Goal: Information Seeking & Learning: Learn about a topic

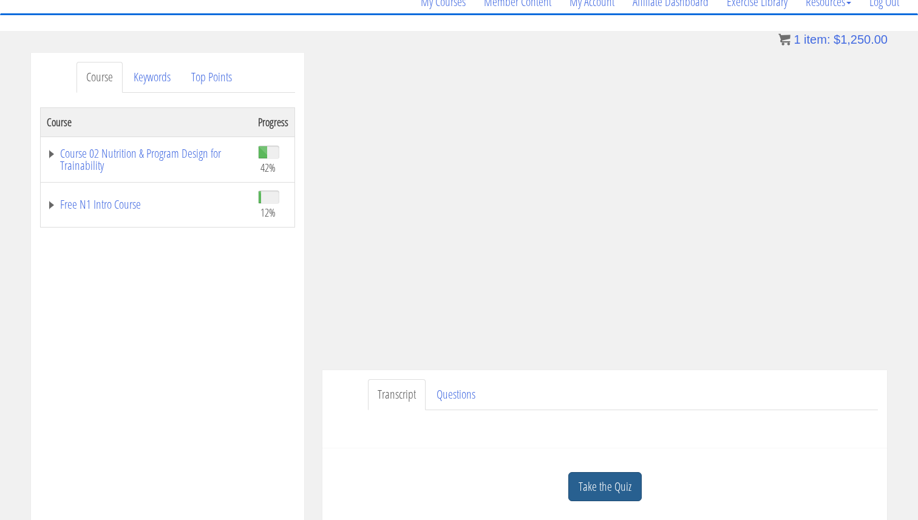
click at [611, 497] on link "Take the Quiz" at bounding box center [604, 487] width 73 height 30
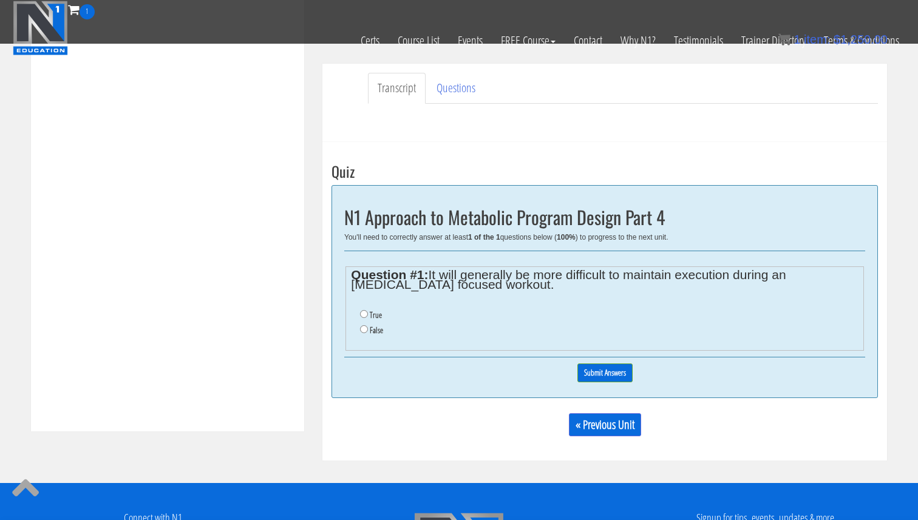
scroll to position [338, 0]
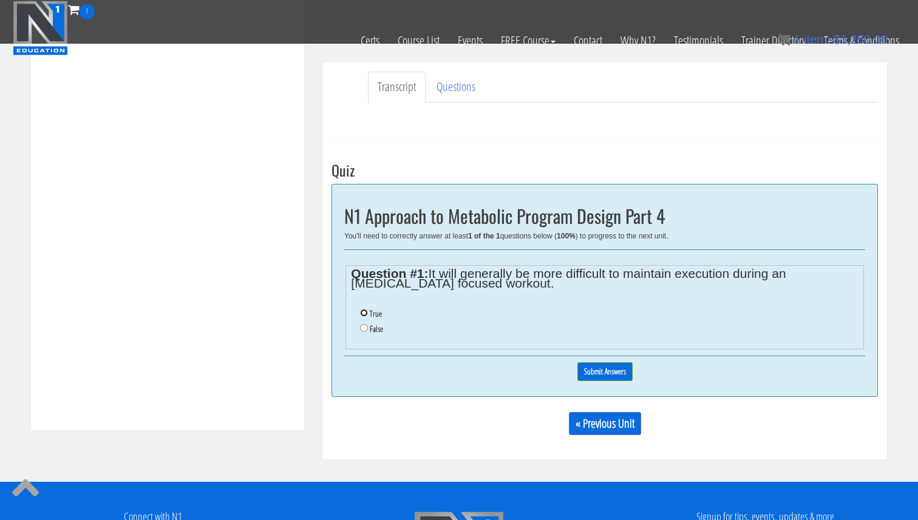
click at [364, 313] on input "True" at bounding box center [364, 313] width 8 height 8
radio input "true"
click at [591, 378] on input "Submit Answers" at bounding box center [604, 371] width 55 height 19
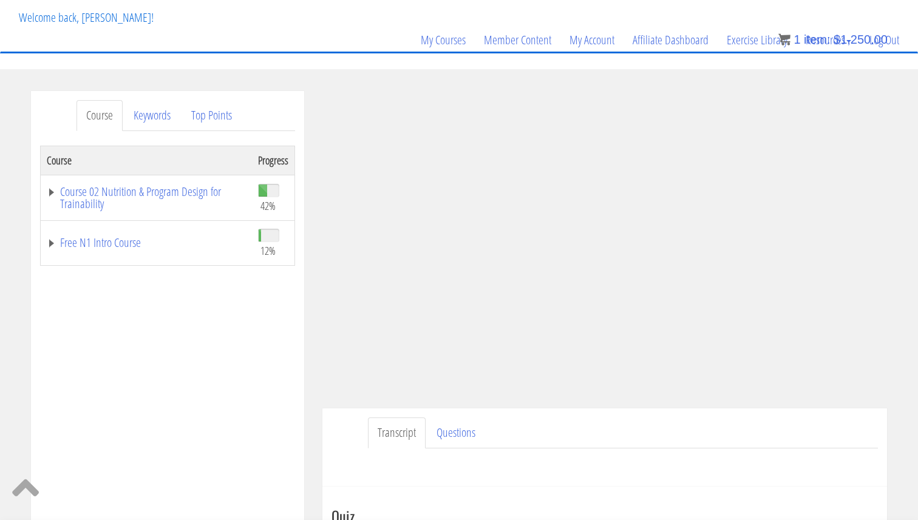
scroll to position [67, 0]
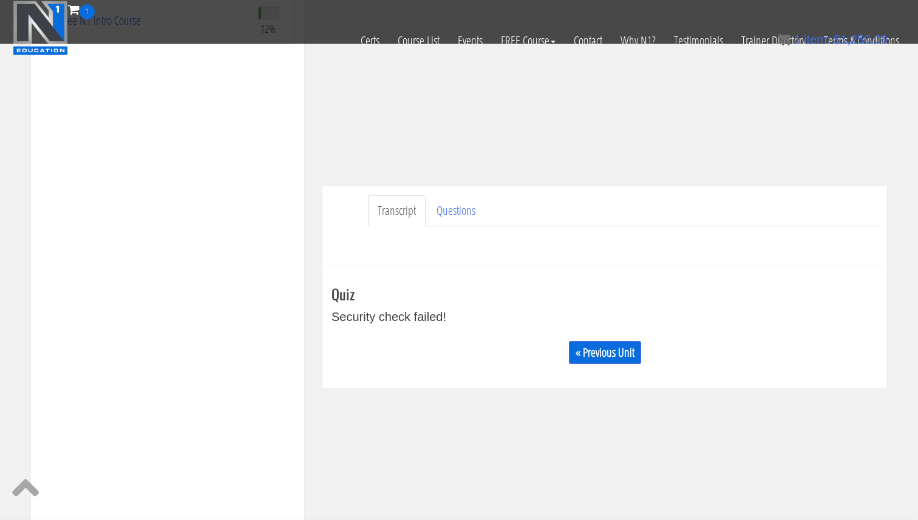
scroll to position [212, 0]
click at [629, 362] on div "« Previous Unit" at bounding box center [604, 351] width 546 height 41
click at [629, 350] on link "« Previous Unit" at bounding box center [605, 352] width 72 height 23
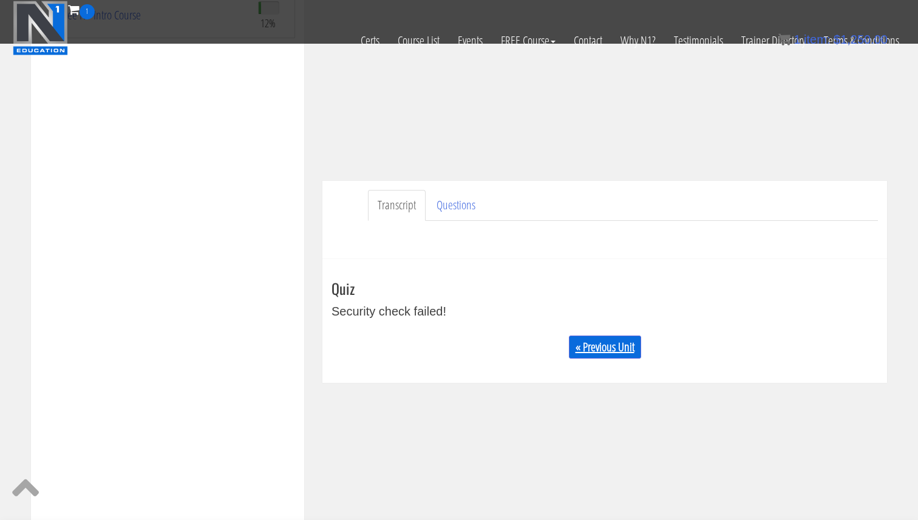
scroll to position [218, 0]
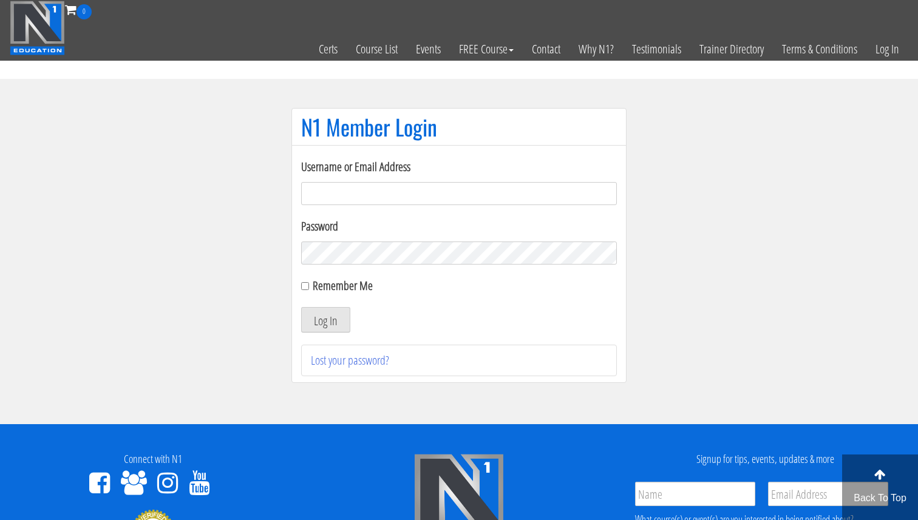
click at [542, 175] on label "Username or Email Address" at bounding box center [459, 167] width 316 height 18
click at [542, 182] on input "Username or Email Address" at bounding box center [459, 193] width 316 height 23
click at [535, 189] on input "Username or Email Address" at bounding box center [459, 193] width 316 height 23
type input "svenarends@live.nl"
click at [314, 328] on button "Log In" at bounding box center [325, 319] width 49 height 25
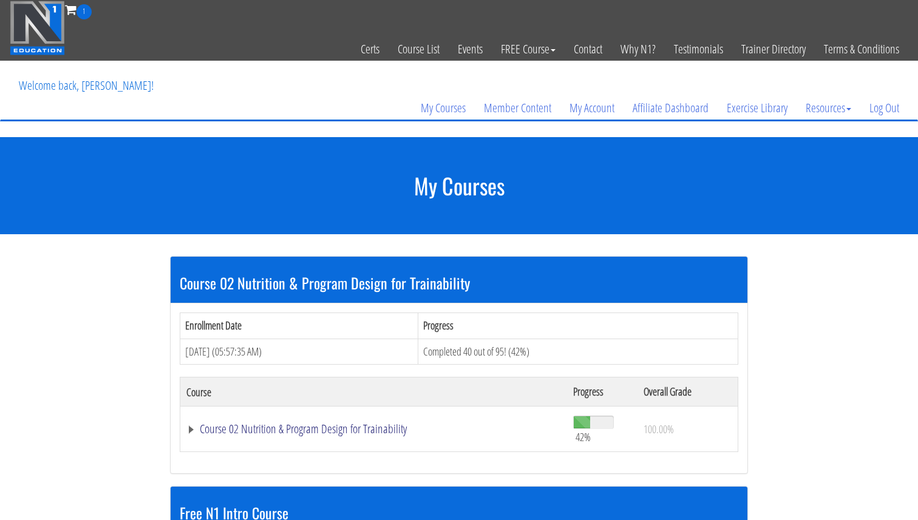
click at [375, 432] on link "Course 02 Nutrition & Program Design for Trainability" at bounding box center [373, 429] width 375 height 12
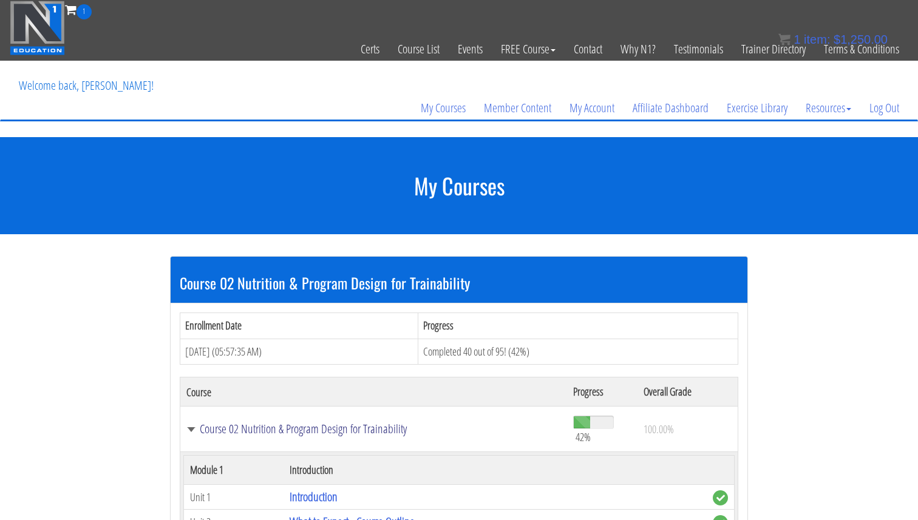
click at [339, 431] on link "Course 02 Nutrition & Program Design for Trainability" at bounding box center [373, 429] width 375 height 12
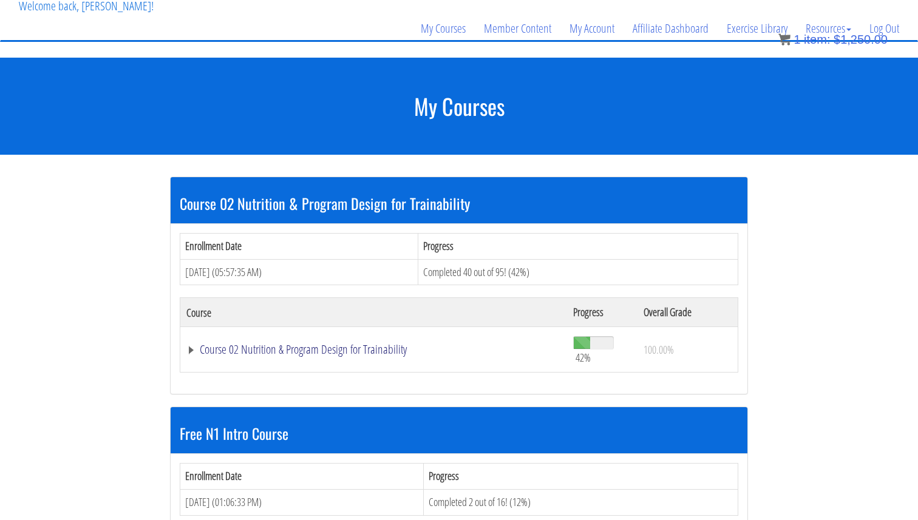
scroll to position [108, 0]
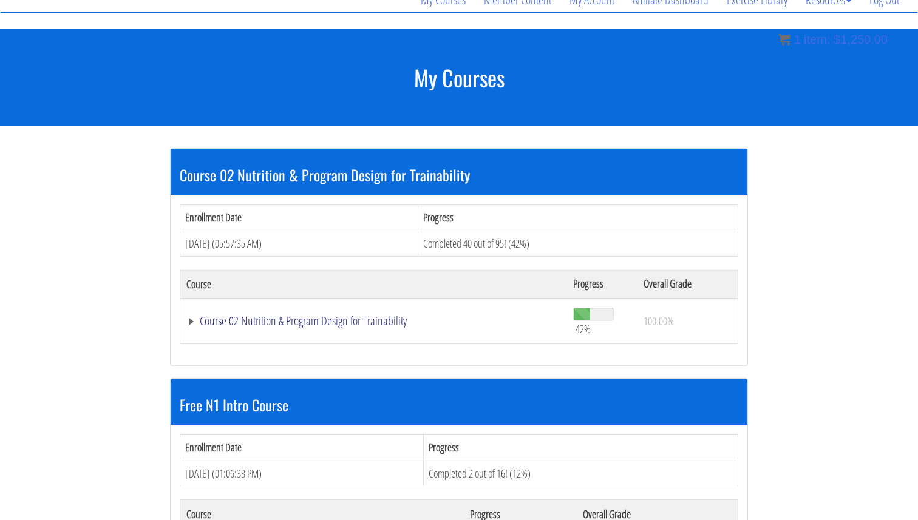
click at [386, 315] on link "Course 02 Nutrition & Program Design for Trainability" at bounding box center [373, 321] width 375 height 12
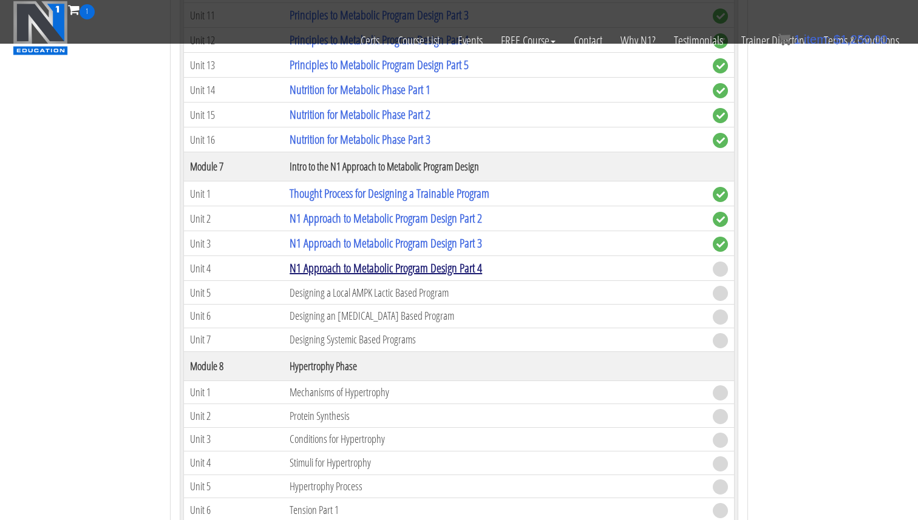
scroll to position [1342, 0]
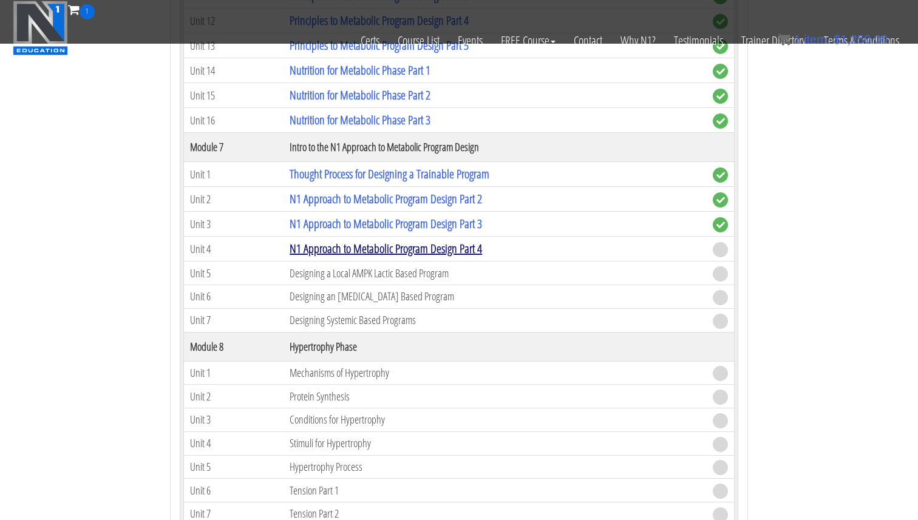
click at [367, 246] on link "N1 Approach to Metabolic Program Design Part 4" at bounding box center [386, 248] width 192 height 16
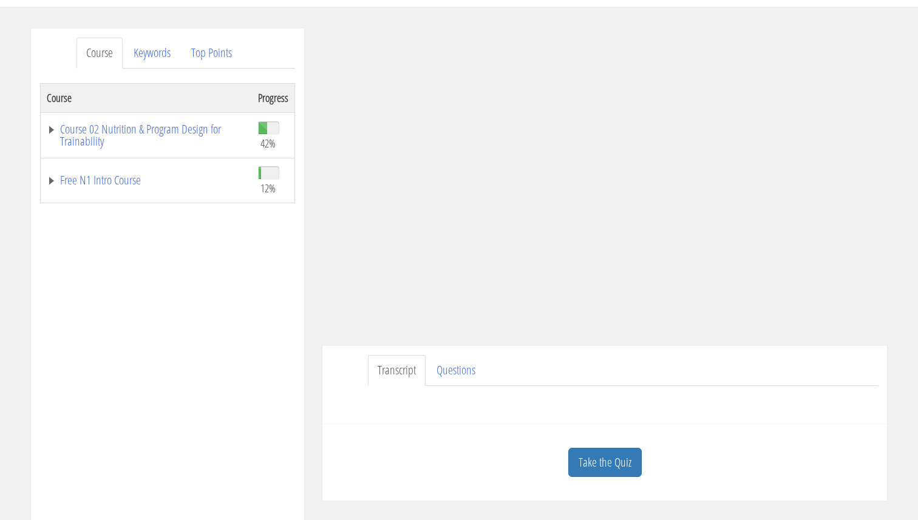
click at [597, 463] on link "Take the Quiz" at bounding box center [604, 463] width 73 height 30
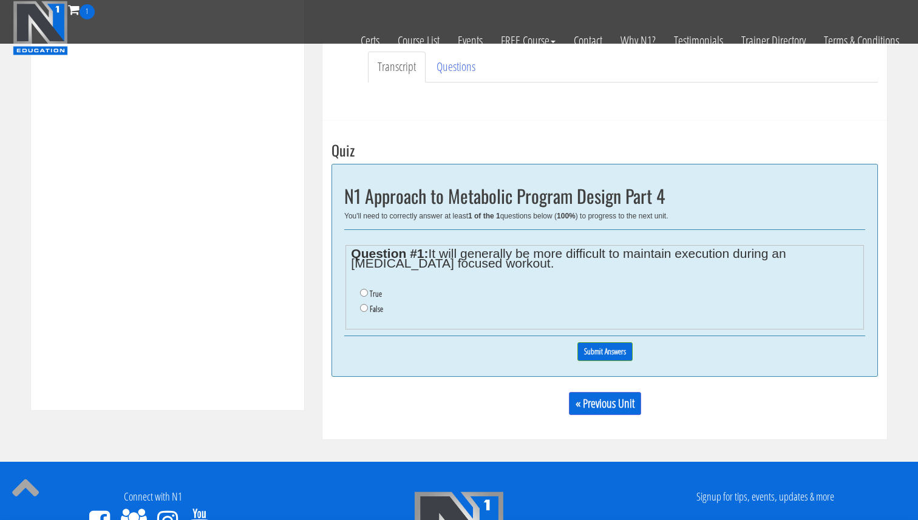
scroll to position [359, 0]
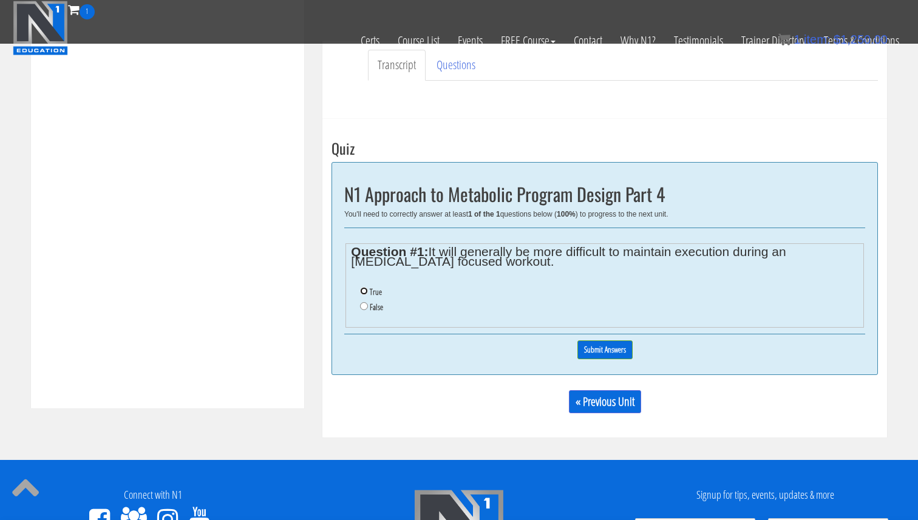
click at [364, 294] on input "True" at bounding box center [364, 291] width 8 height 8
radio input "true"
click at [606, 345] on input "Submit Answers" at bounding box center [604, 350] width 55 height 19
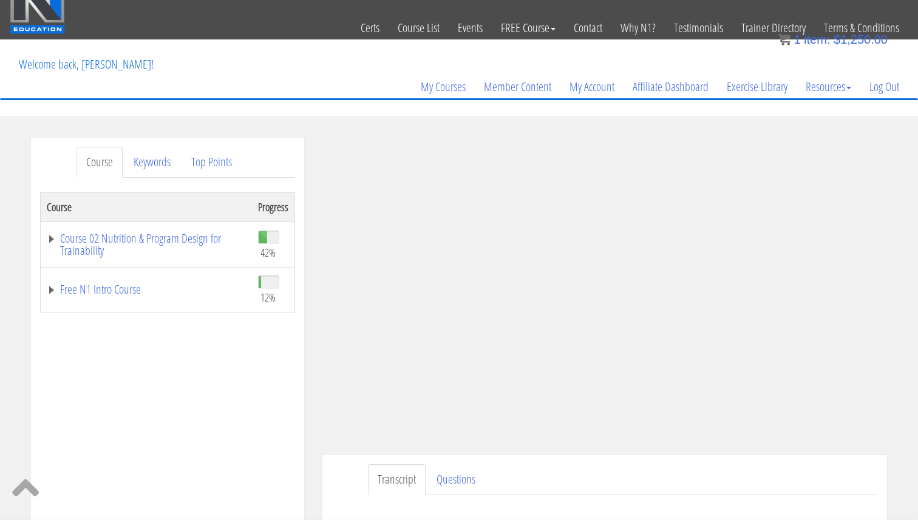
scroll to position [21, 0]
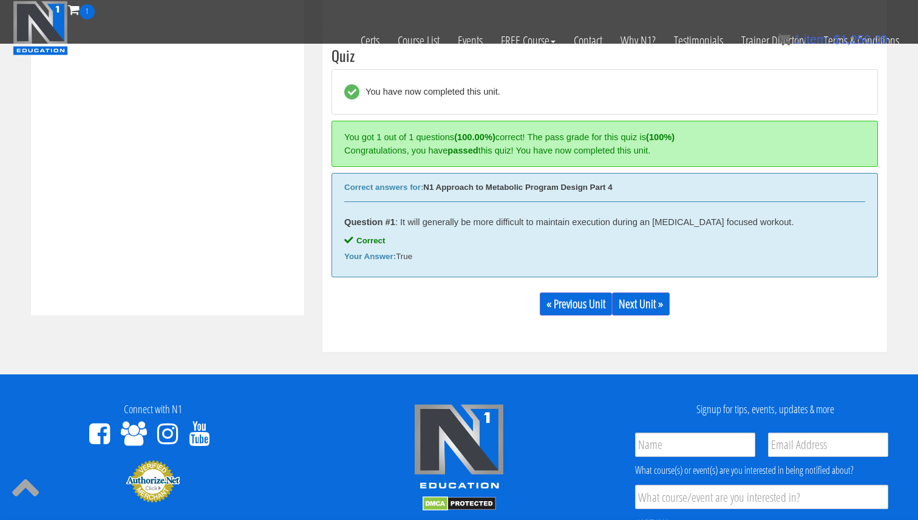
scroll to position [444, 0]
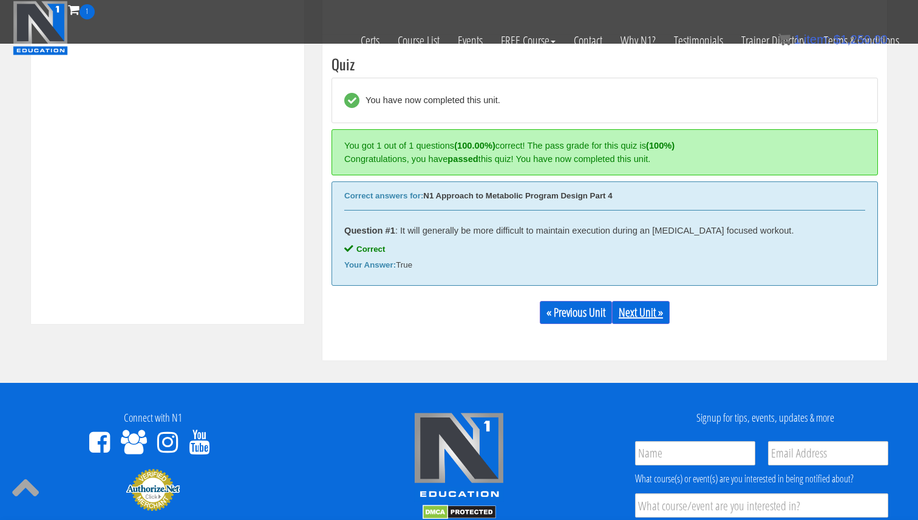
click at [654, 318] on link "Next Unit »" at bounding box center [641, 312] width 58 height 23
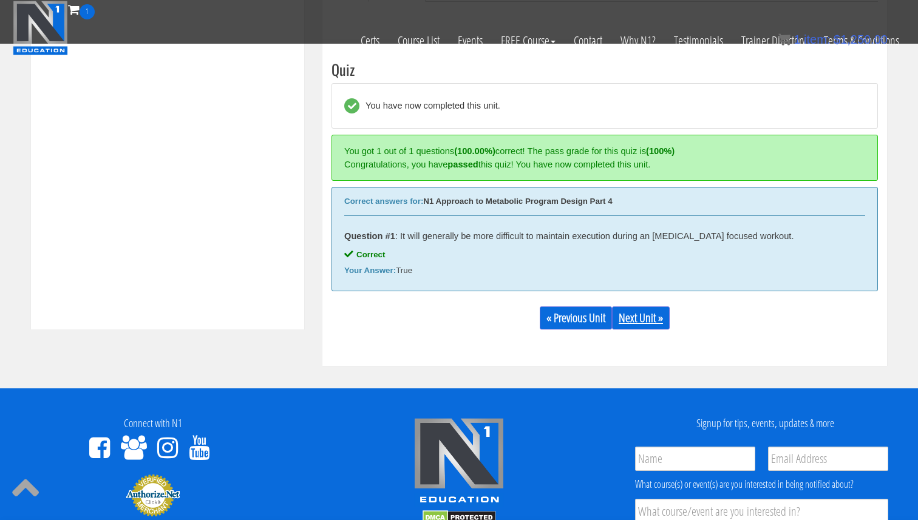
scroll to position [437, 0]
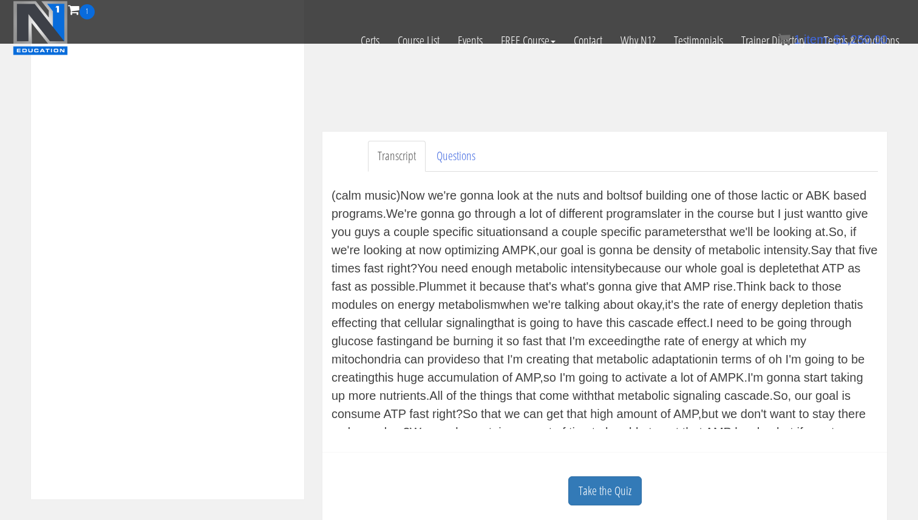
click at [504, 311] on div "(calm music) Now we're gonna look at the nuts and bolts of building one of thos…" at bounding box center [604, 307] width 546 height 243
click at [486, 224] on div "(calm music) Now we're gonna look at the nuts and bolts of building one of thos…" at bounding box center [604, 307] width 546 height 243
click at [486, 225] on div "(calm music) Now we're gonna look at the nuts and bolts of building one of thos…" at bounding box center [604, 307] width 546 height 243
click at [485, 225] on div "(calm music) Now we're gonna look at the nuts and bolts of building one of thos…" at bounding box center [604, 307] width 546 height 243
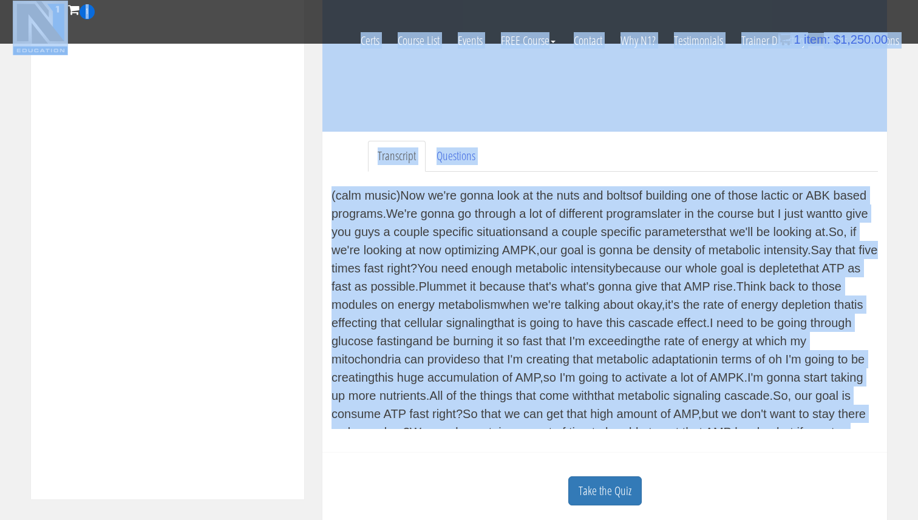
click at [510, 250] on div "(calm music) Now we're gonna look at the nuts and bolts of building one of thos…" at bounding box center [604, 307] width 546 height 243
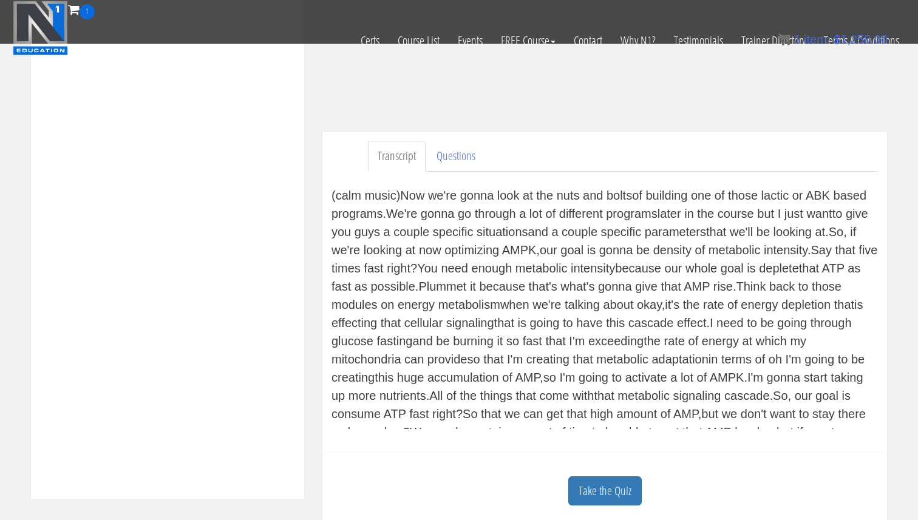
click at [407, 253] on div "(calm music) Now we're gonna look at the nuts and bolts of building one of thos…" at bounding box center [604, 307] width 546 height 243
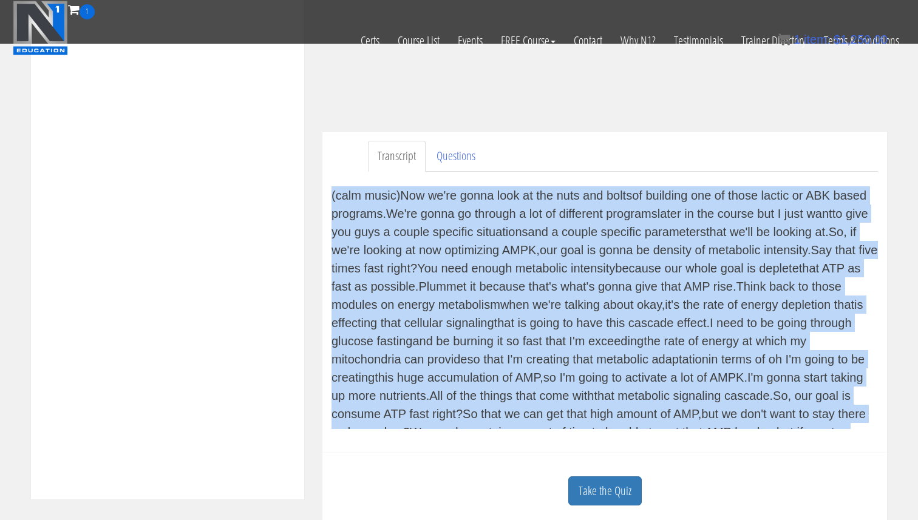
click at [407, 253] on div "(calm music) Now we're gonna look at the nuts and bolts of building one of thos…" at bounding box center [604, 307] width 546 height 243
copy div "(calm music) Now we're gonna look at the nuts and bolts of building one of thos…"
click at [538, 237] on div "(calm music) Now we're gonna look at the nuts and bolts of building one of thos…" at bounding box center [604, 307] width 546 height 243
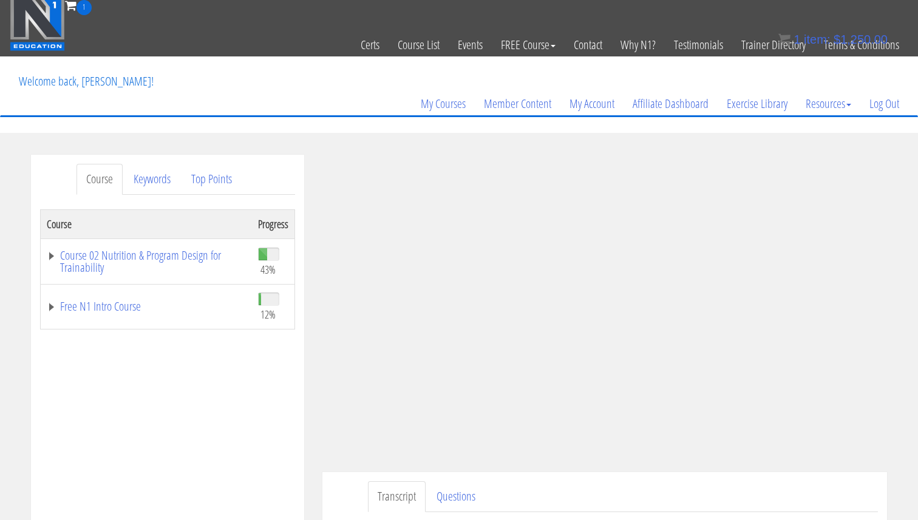
scroll to position [5, 0]
click at [146, 260] on link "Course 02 Nutrition & Program Design for Trainability" at bounding box center [146, 261] width 199 height 24
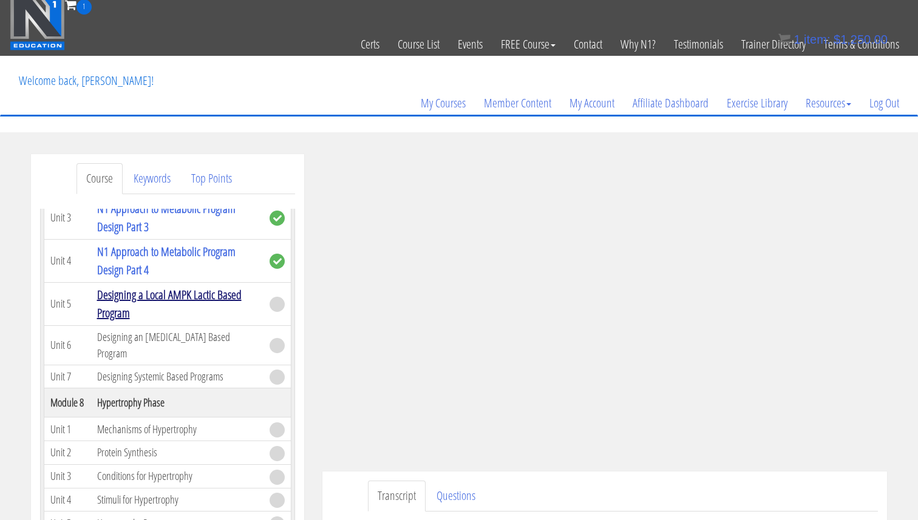
scroll to position [1447, 0]
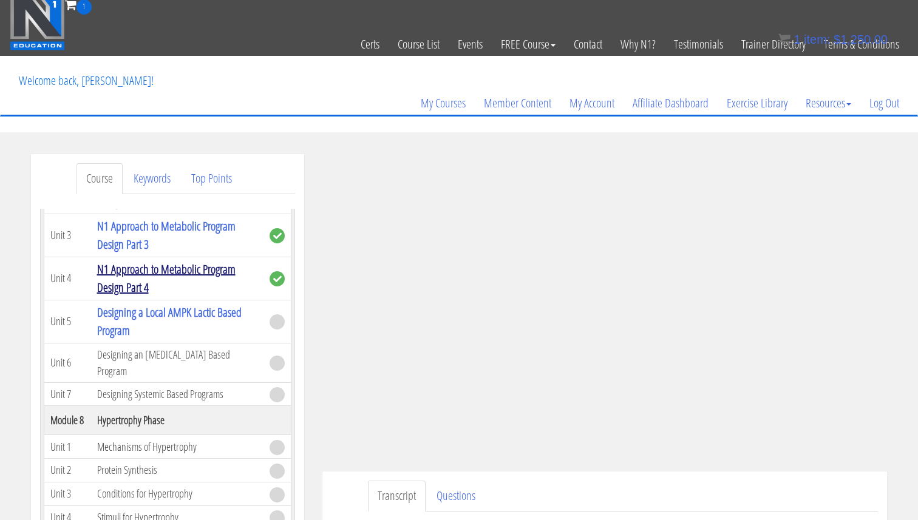
click at [180, 270] on link "N1 Approach to Metabolic Program Design Part 4" at bounding box center [166, 278] width 138 height 35
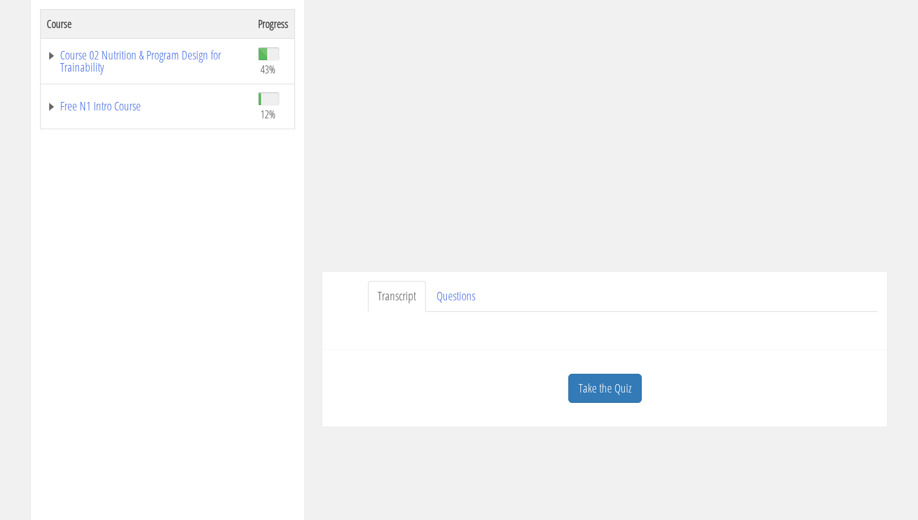
scroll to position [213, 0]
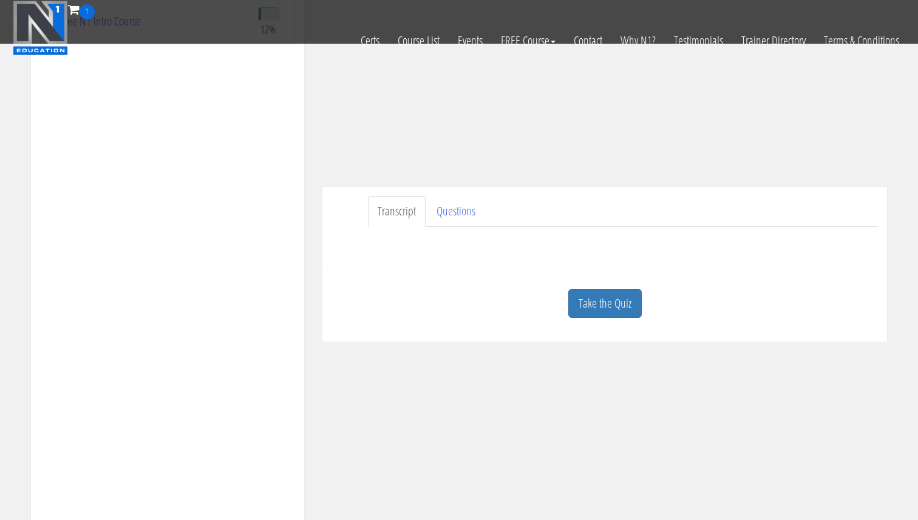
click at [409, 218] on link "Transcript" at bounding box center [397, 211] width 58 height 31
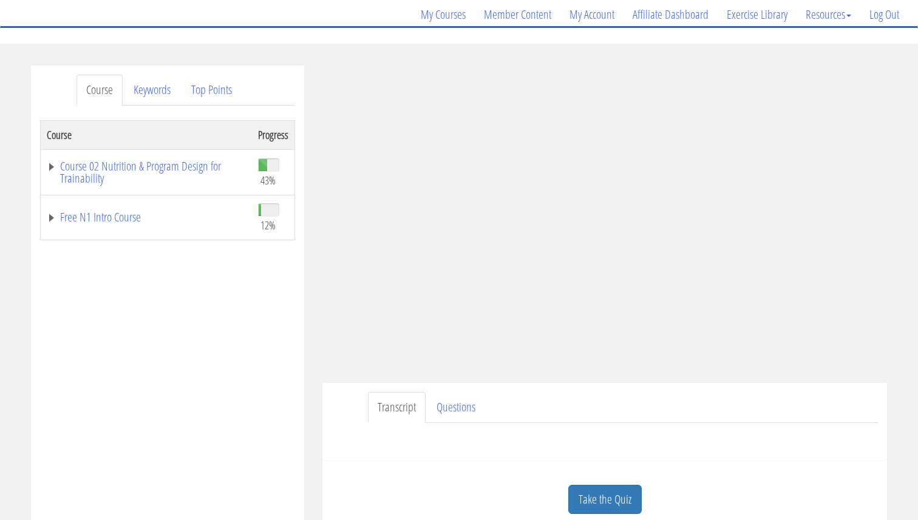
scroll to position [91, 0]
click at [142, 171] on link "Course 02 Nutrition & Program Design for Trainability" at bounding box center [146, 175] width 199 height 24
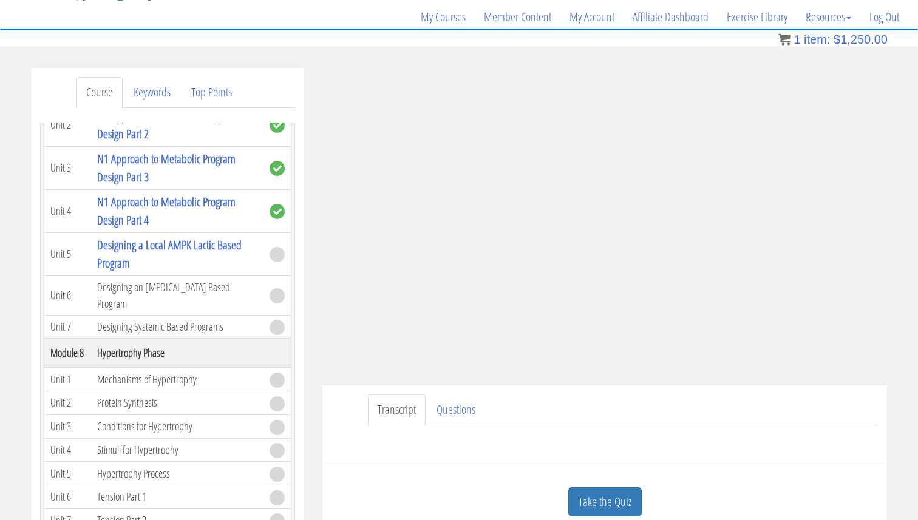
click at [176, 258] on td "Designing a Local AMPK Lactic Based Program" at bounding box center [177, 254] width 172 height 43
click at [178, 253] on link "Designing a Local AMPK Lactic Based Program" at bounding box center [169, 254] width 144 height 35
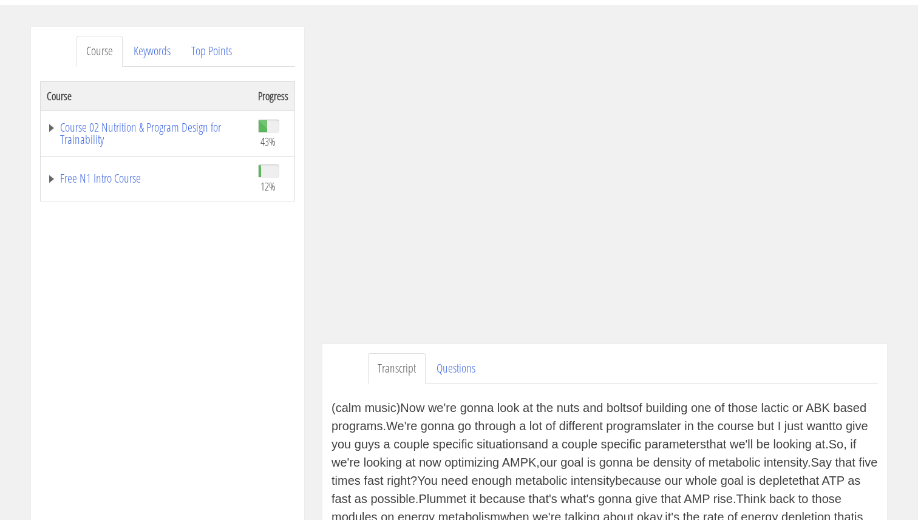
scroll to position [134, 0]
click at [917, 290] on div "Course Keywords Top Points Course Progress Course 02 Nutrition & Program Design…" at bounding box center [459, 383] width 918 height 716
click at [779, 355] on ul "Transcript Questions" at bounding box center [623, 367] width 510 height 31
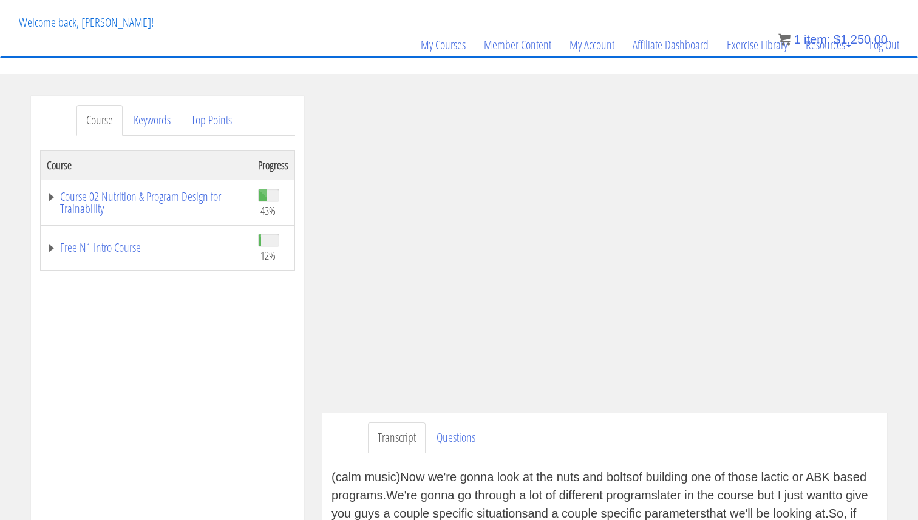
scroll to position [62, 0]
click at [200, 356] on div "Course Progress Course 02 Nutrition & Program Design for Trainability 43% Modul…" at bounding box center [167, 455] width 255 height 607
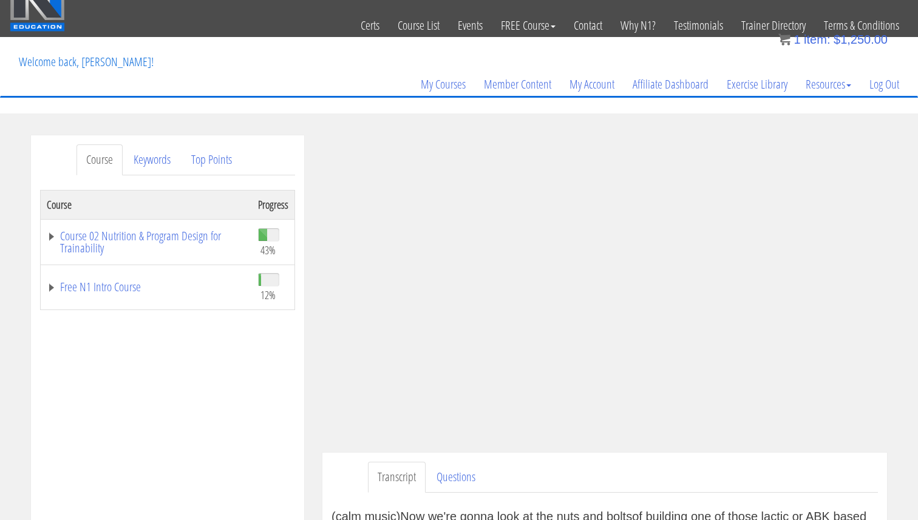
scroll to position [25, 0]
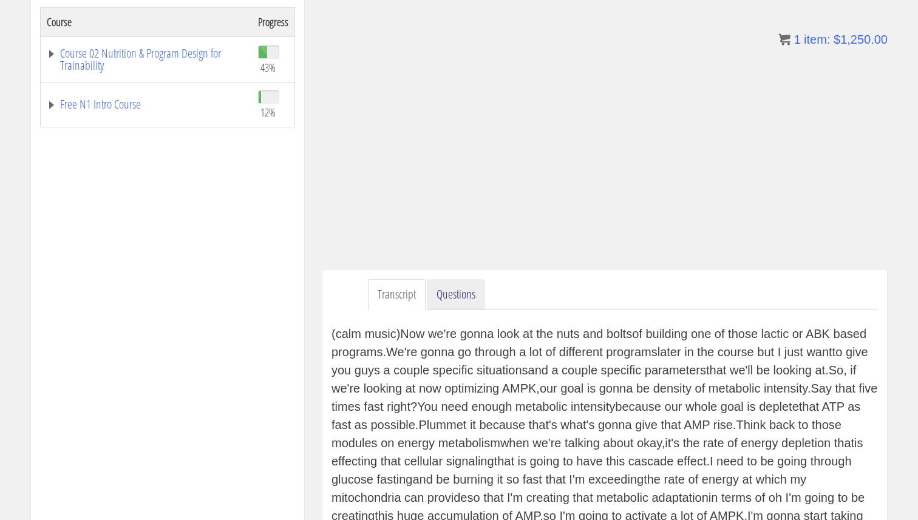
click at [478, 293] on link "Questions" at bounding box center [456, 294] width 58 height 31
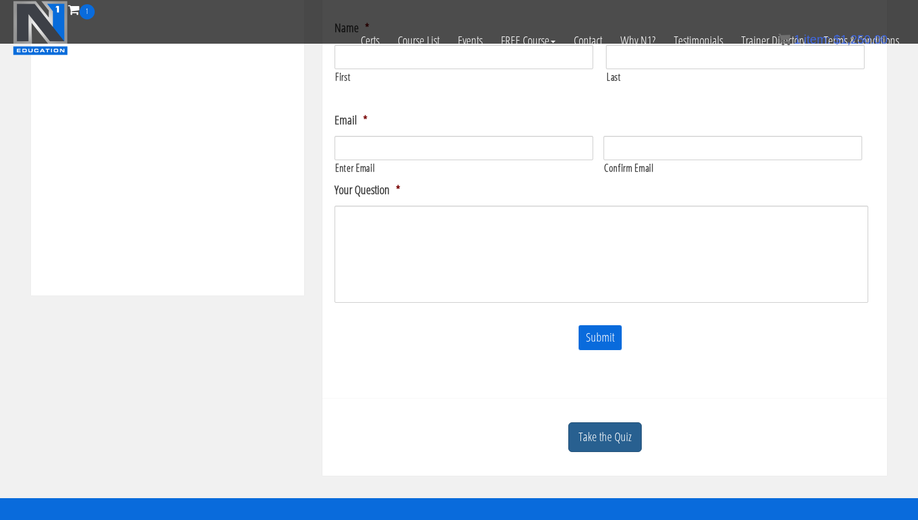
click at [611, 437] on link "Take the Quiz" at bounding box center [604, 438] width 73 height 30
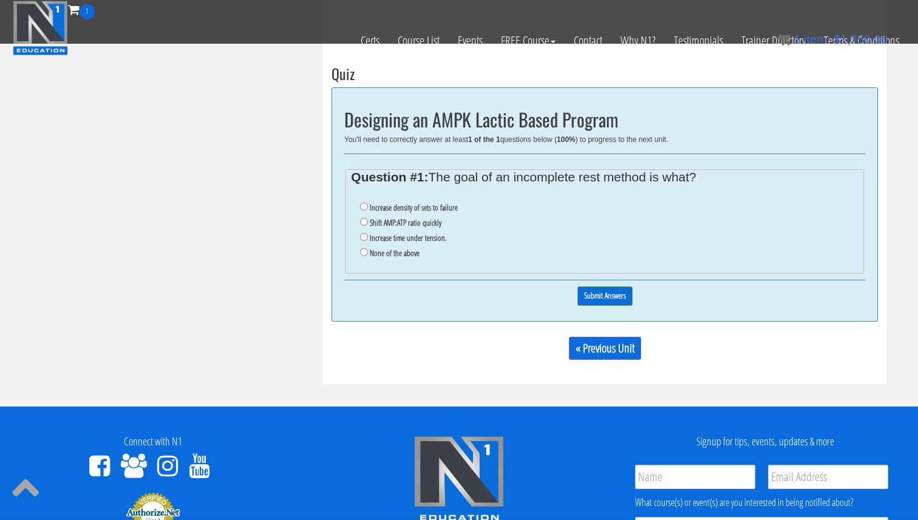
scroll to position [827, 0]
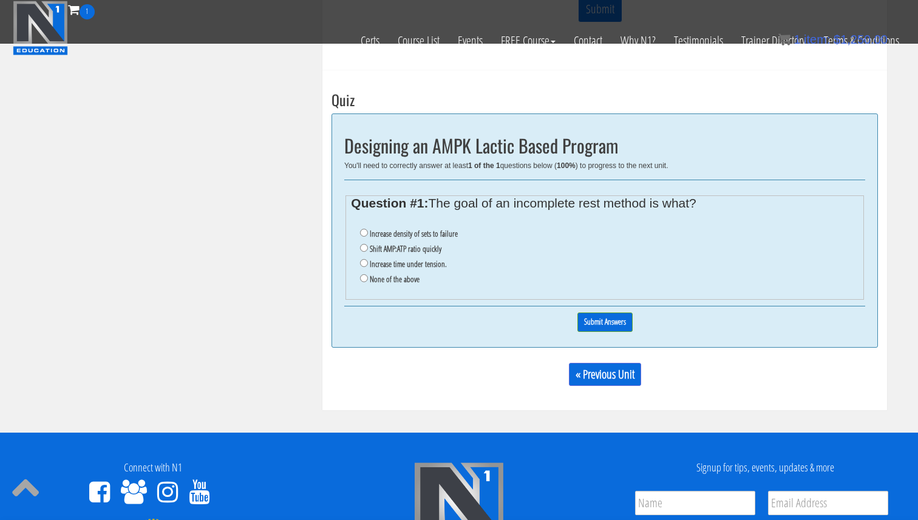
click at [421, 244] on label "Shift AMP:ATP ratio quickly" at bounding box center [406, 249] width 72 height 10
click at [368, 244] on input "Shift AMP:ATP ratio quickly" at bounding box center [364, 248] width 8 height 8
radio input "true"
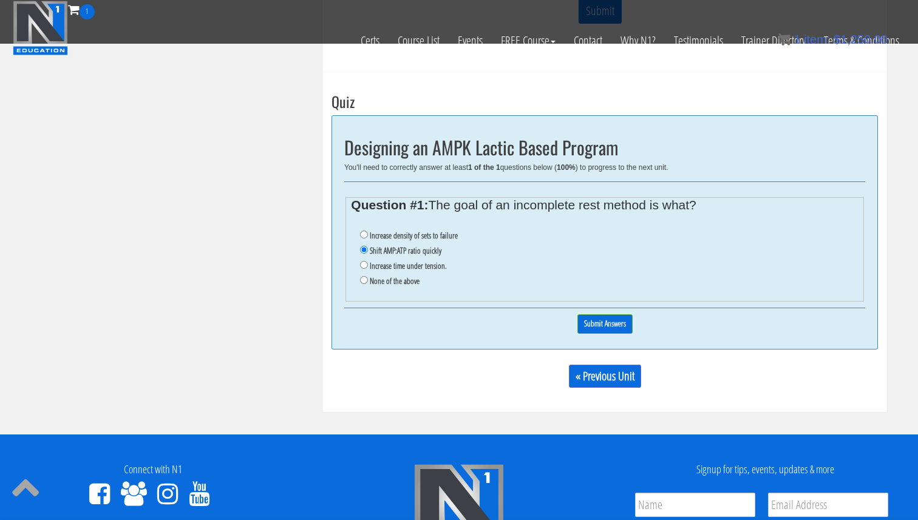
click at [429, 237] on label "Increase density of sets to failure" at bounding box center [414, 236] width 88 height 10
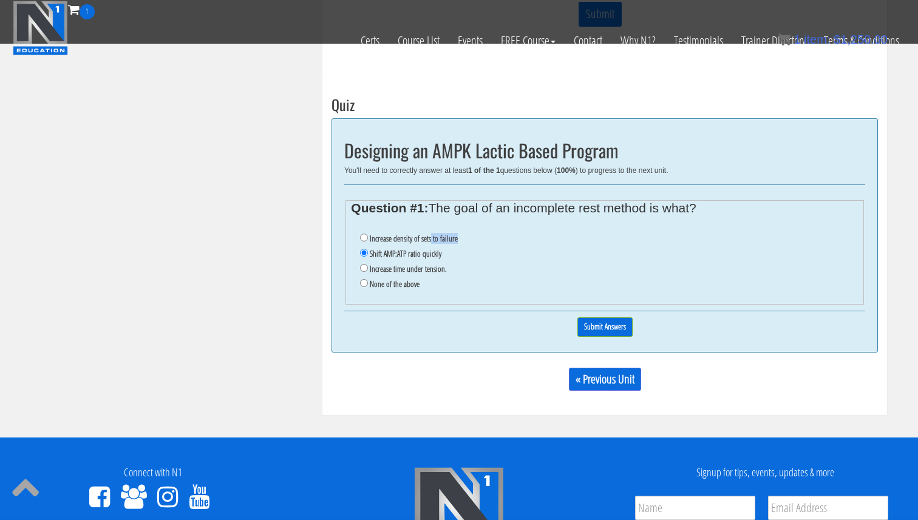
click at [430, 245] on li "Increase density of sets to failure" at bounding box center [609, 238] width 498 height 15
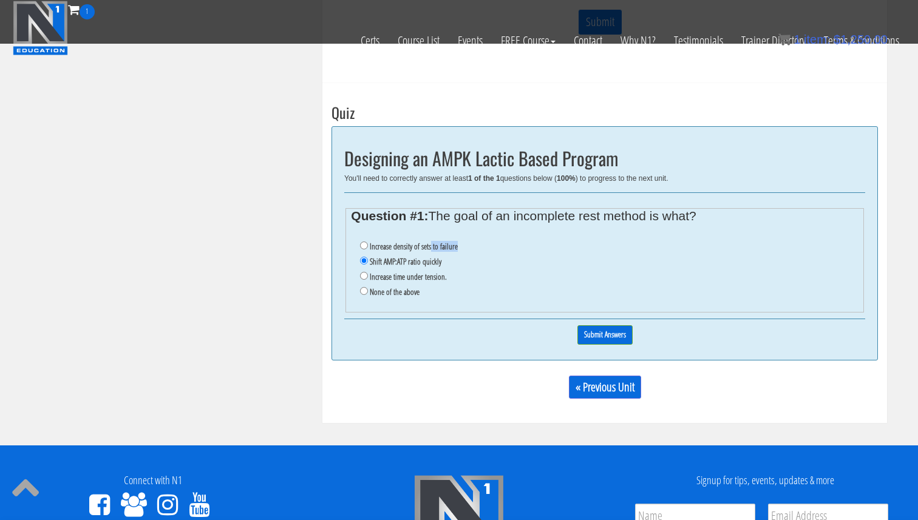
click at [433, 243] on label "Increase density of sets to failure" at bounding box center [414, 247] width 88 height 10
click at [368, 243] on input "Increase density of sets to failure" at bounding box center [364, 246] width 8 height 8
radio input "true"
click at [429, 279] on label "Increase time under tension." at bounding box center [408, 277] width 77 height 10
click at [368, 279] on input "Increase time under tension." at bounding box center [364, 276] width 8 height 8
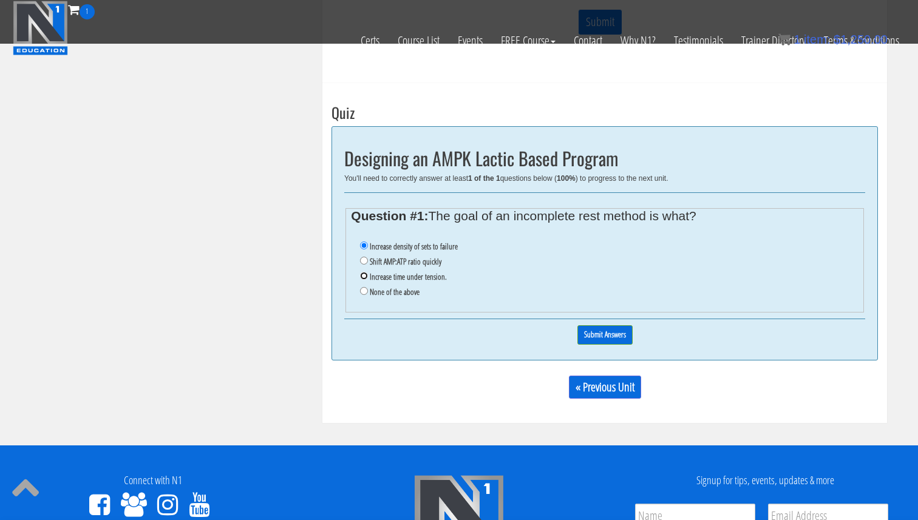
radio input "true"
click at [438, 245] on label "Increase density of sets to failure" at bounding box center [414, 247] width 88 height 10
click at [368, 245] on input "Increase density of sets to failure" at bounding box center [364, 246] width 8 height 8
radio input "true"
click at [619, 339] on input "Submit Answers" at bounding box center [604, 334] width 55 height 19
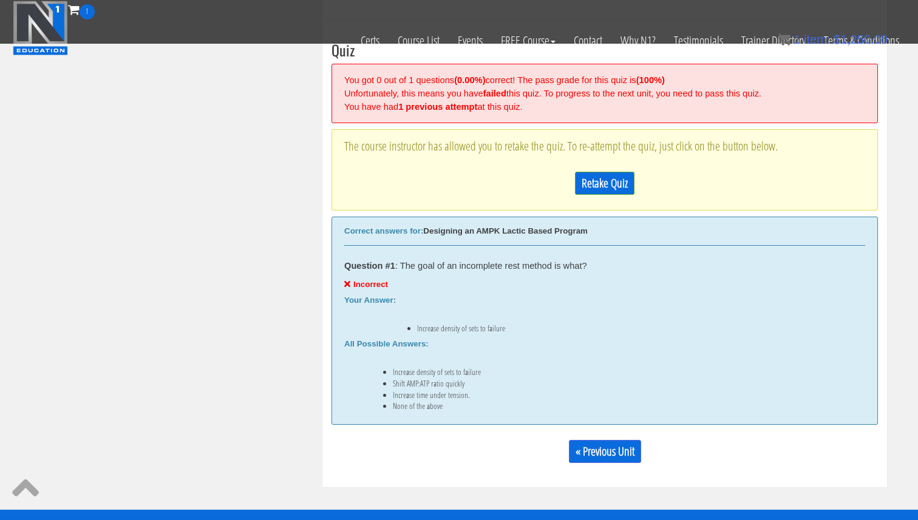
scroll to position [854, 0]
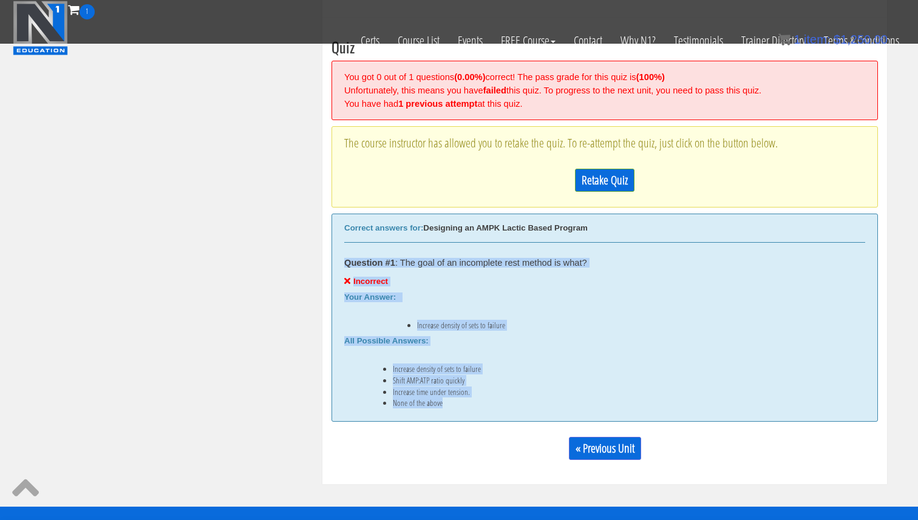
drag, startPoint x: 472, startPoint y: 401, endPoint x: 344, endPoint y: 257, distance: 192.2
click at [344, 257] on div "Question #1 : The goal of an incomplete rest method is what? Incorrect Your Ans…" at bounding box center [604, 328] width 521 height 159
copy div "Question #1 : The goal of an incomplete rest method is what? Incorrect Your Ans…"
click at [617, 182] on link "Retake Quiz" at bounding box center [604, 180] width 59 height 23
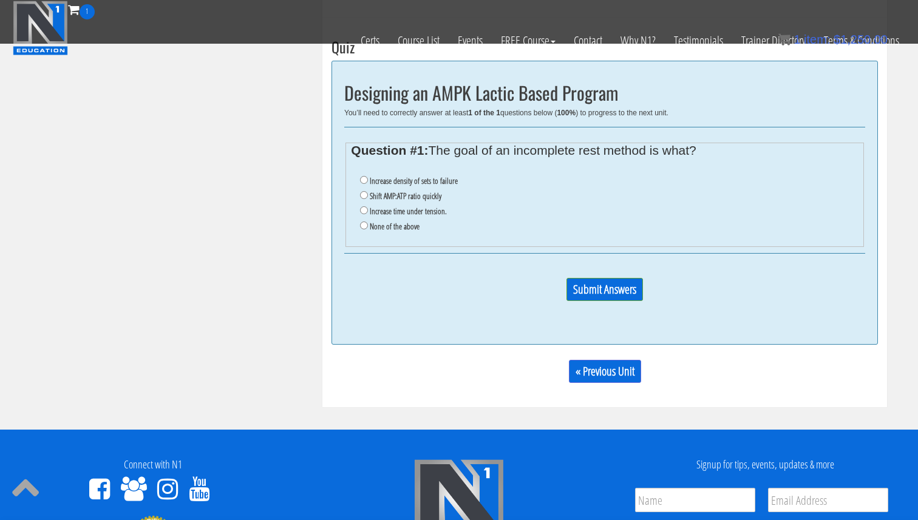
click at [406, 194] on label "Shift AMP:ATP ratio quickly" at bounding box center [406, 196] width 72 height 10
click at [368, 194] on input "Shift AMP:ATP ratio quickly" at bounding box center [364, 195] width 8 height 8
radio input "true"
click at [628, 300] on p "Submit Answers" at bounding box center [604, 294] width 521 height 33
click at [632, 293] on input "Submit Answers" at bounding box center [604, 289] width 76 height 23
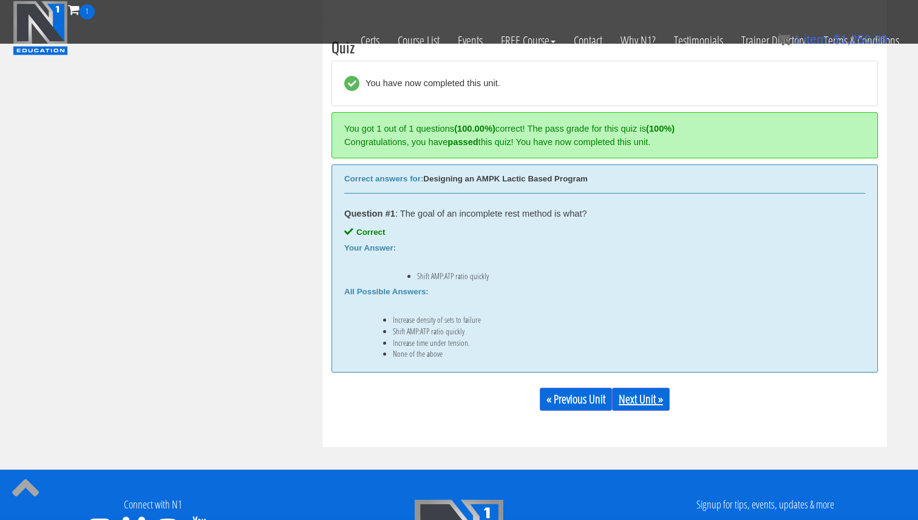
click at [642, 398] on link "Next Unit »" at bounding box center [641, 399] width 58 height 23
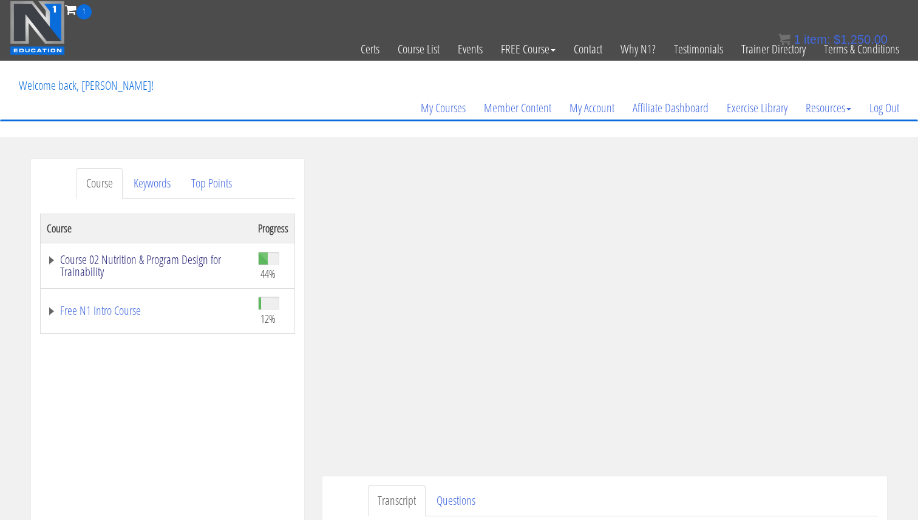
click at [162, 262] on link "Course 02 Nutrition & Program Design for Trainability" at bounding box center [146, 266] width 199 height 24
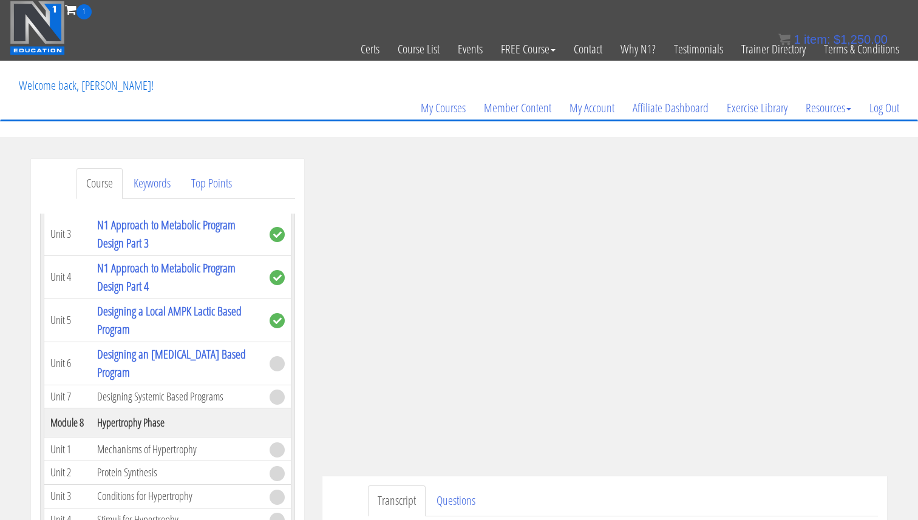
scroll to position [1467, 0]
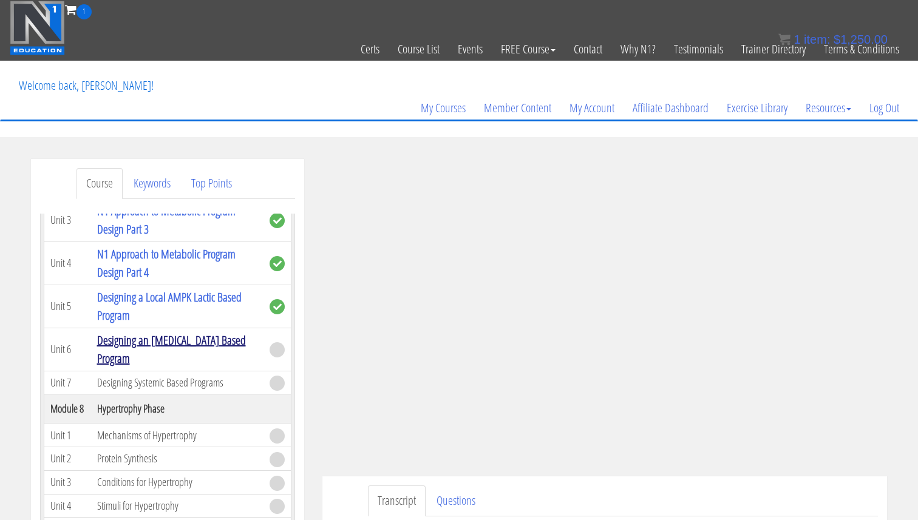
click at [206, 341] on link "Designing an [MEDICAL_DATA] Based Program" at bounding box center [171, 349] width 149 height 35
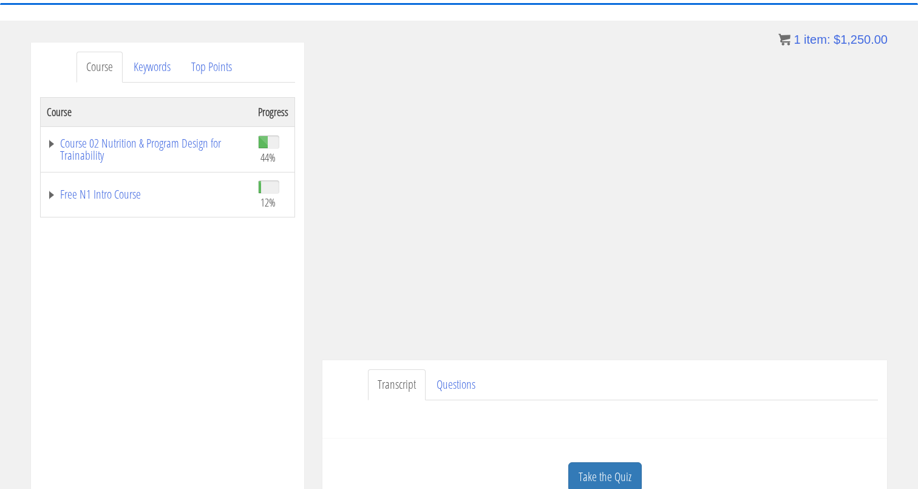
scroll to position [124, 0]
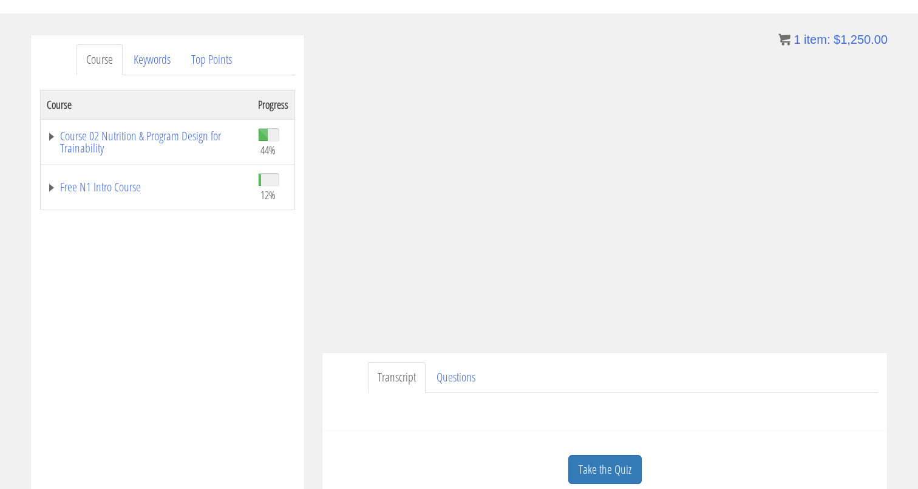
click at [577, 21] on section "Course Keywords Top Points Course Progress Course 02 Nutrition & Program Design…" at bounding box center [459, 378] width 918 height 730
click at [591, 457] on link "Take the Quiz" at bounding box center [604, 470] width 73 height 30
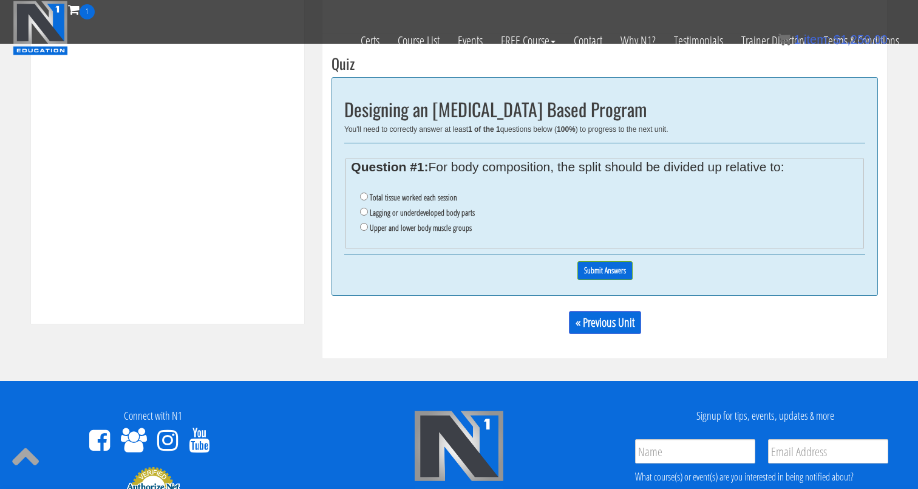
scroll to position [445, 0]
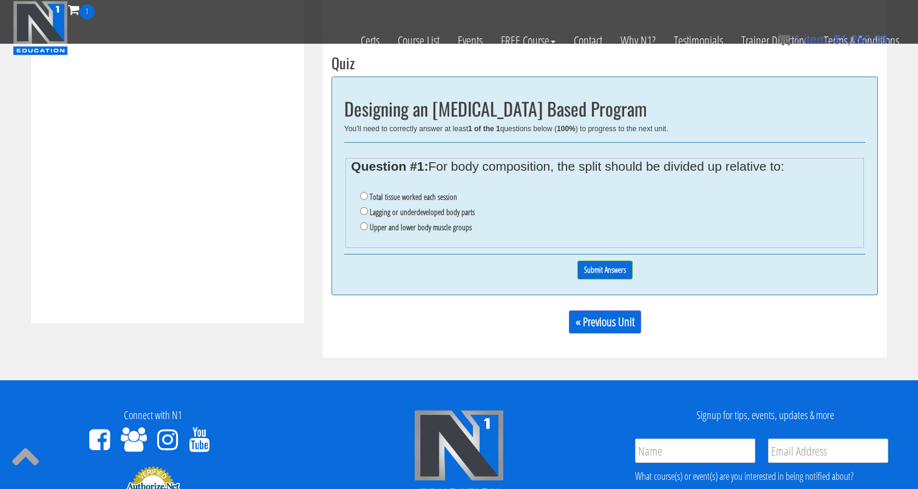
click at [425, 199] on label "Total tissue worked each session" at bounding box center [413, 197] width 87 height 10
click at [368, 199] on input "Total tissue worked each session" at bounding box center [364, 196] width 8 height 8
radio input "true"
click at [608, 278] on div "0% Submit Answers" at bounding box center [604, 269] width 521 height 31
click at [606, 270] on input "Submit Answers" at bounding box center [604, 269] width 55 height 19
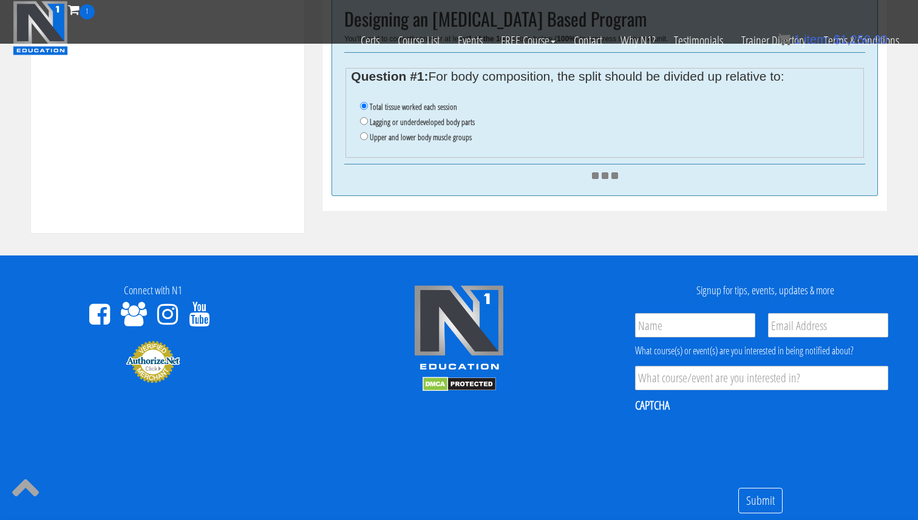
scroll to position [538, 0]
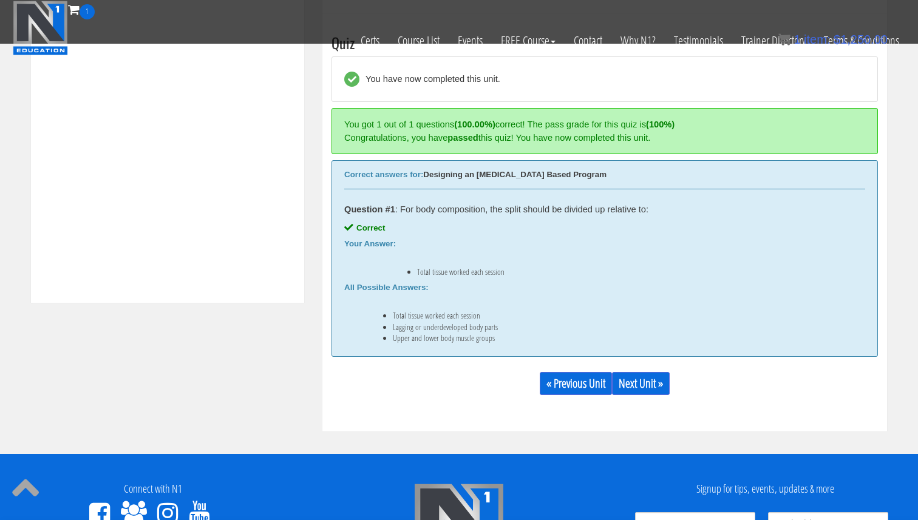
scroll to position [461, 0]
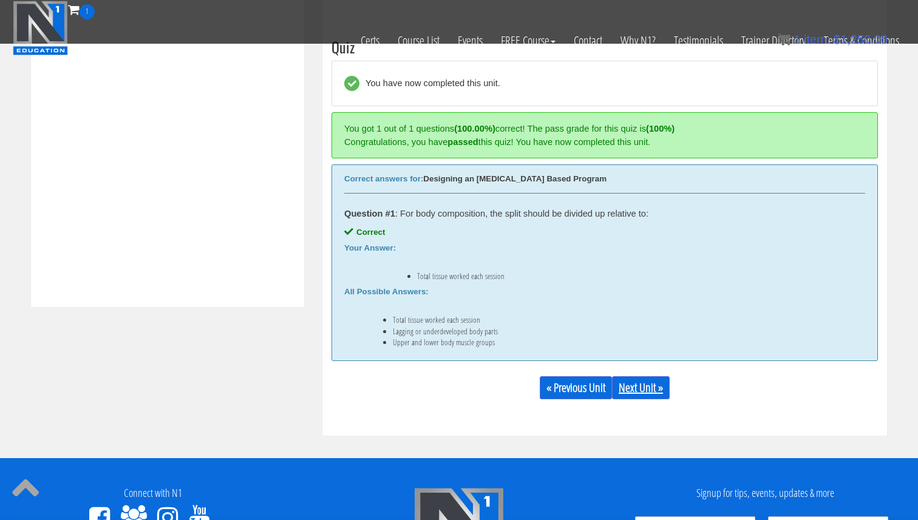
click at [649, 395] on link "Next Unit »" at bounding box center [641, 387] width 58 height 23
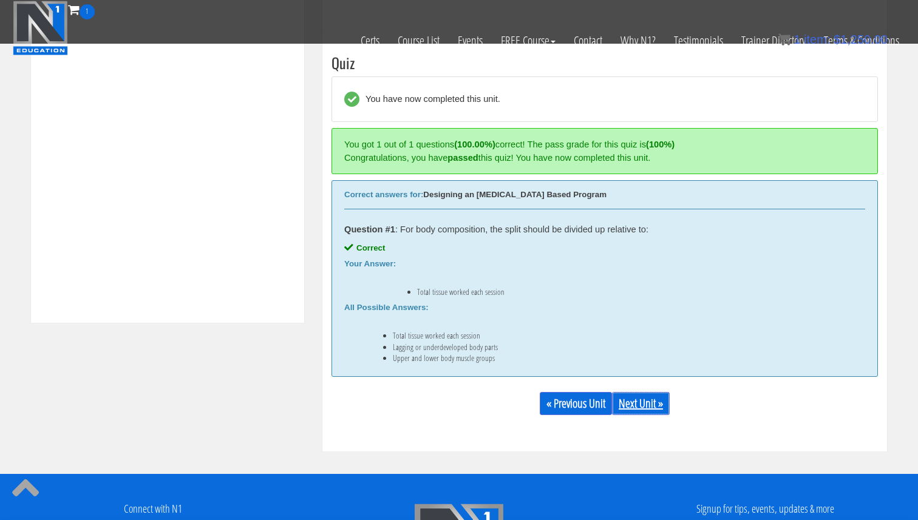
scroll to position [443, 0]
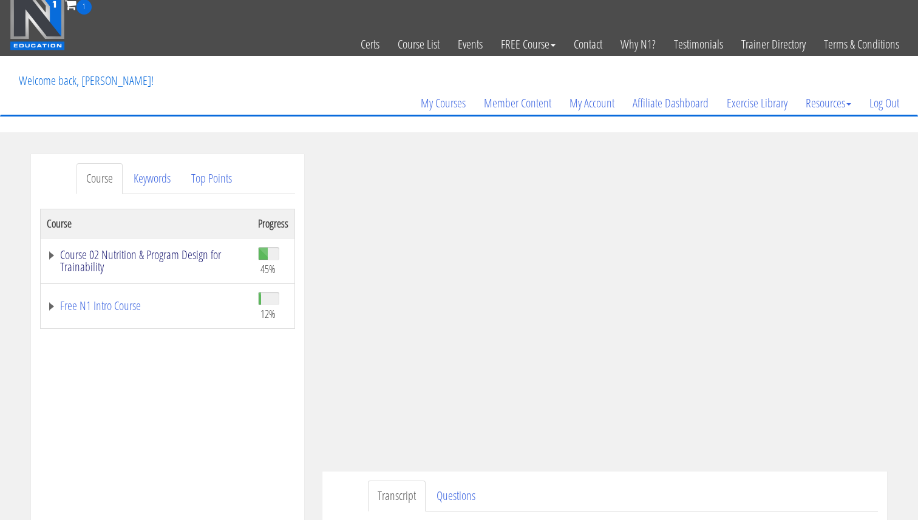
click at [141, 267] on link "Course 02 Nutrition & Program Design for Trainability" at bounding box center [146, 261] width 199 height 24
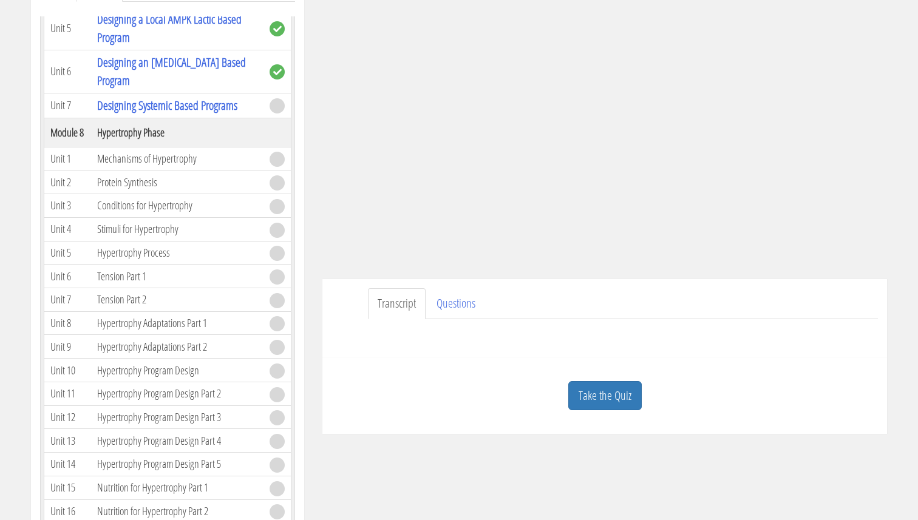
scroll to position [209, 0]
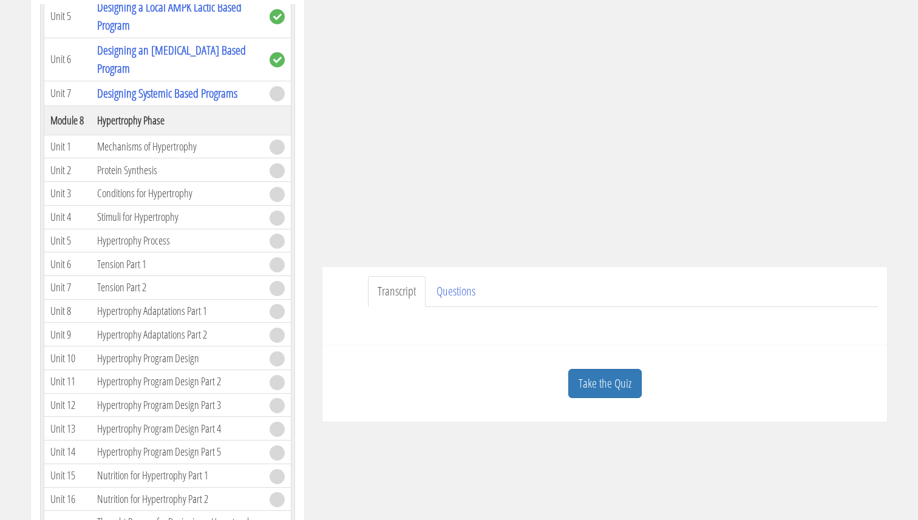
click at [403, 297] on link "Transcript" at bounding box center [397, 291] width 58 height 31
click at [455, 301] on link "Questions" at bounding box center [456, 291] width 58 height 31
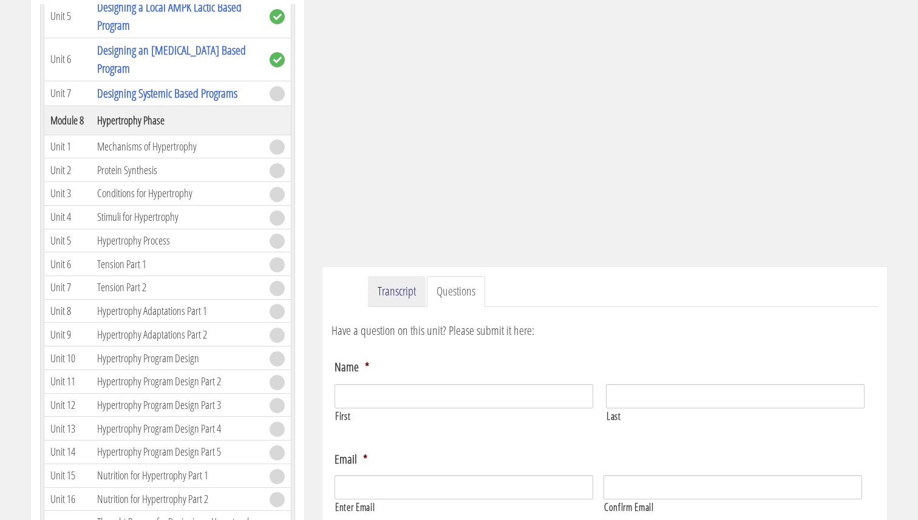
click at [410, 299] on link "Transcript" at bounding box center [397, 291] width 58 height 31
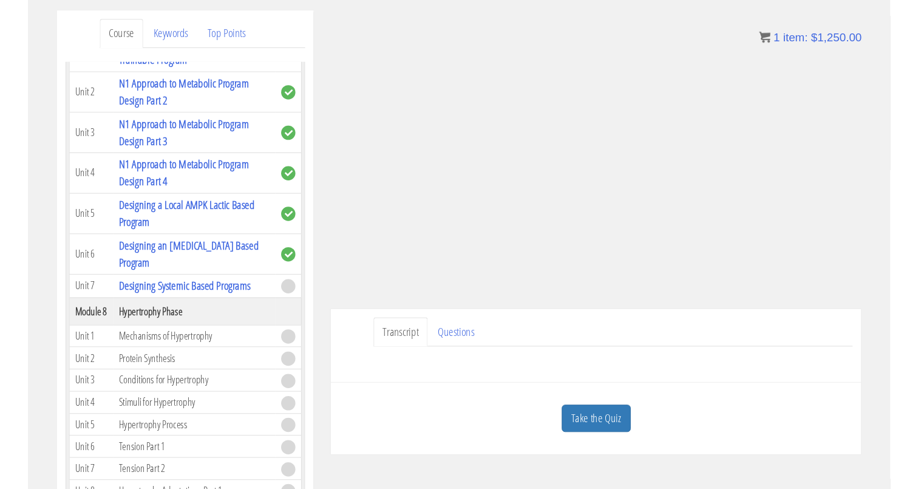
scroll to position [1398, 0]
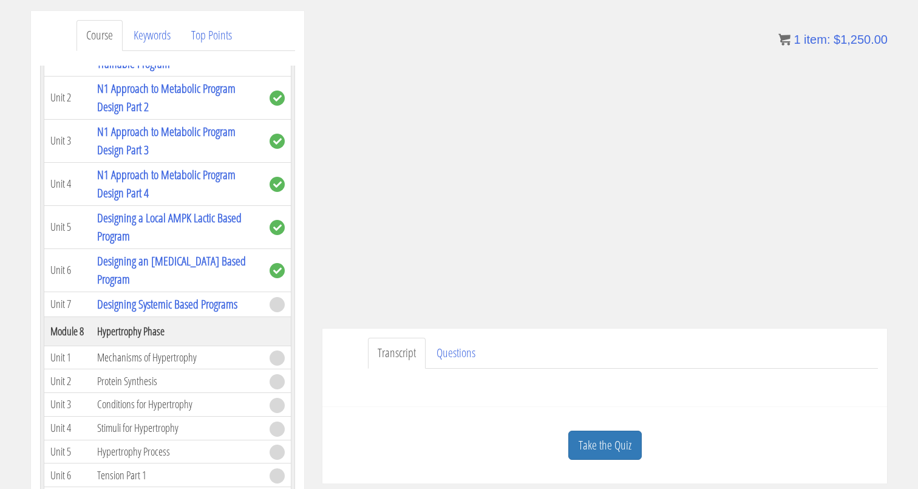
click at [778, 399] on div "Transcript Questions Have a question on this unit? Please submit it here: Name …" at bounding box center [604, 367] width 565 height 78
click at [817, 452] on div "Take the Quiz" at bounding box center [604, 445] width 546 height 59
click at [809, 347] on ul "Transcript Questions" at bounding box center [623, 353] width 510 height 31
click at [614, 453] on link "Take the Quiz" at bounding box center [604, 446] width 73 height 30
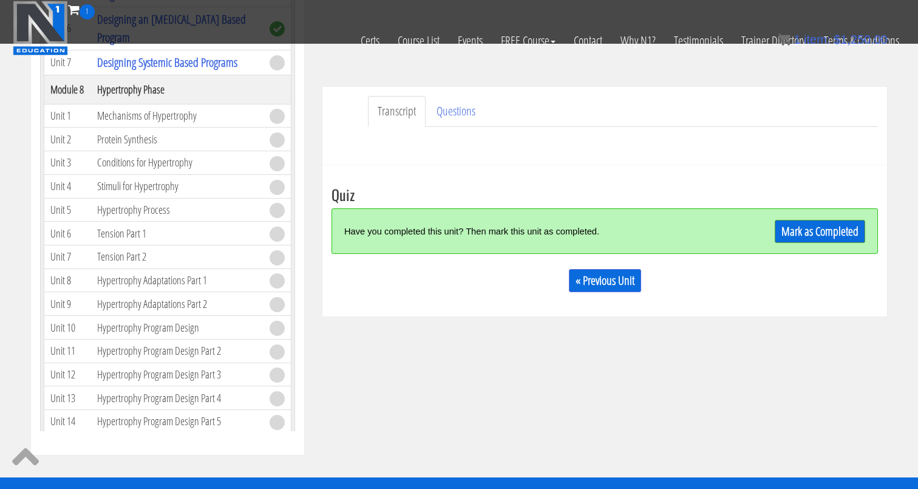
scroll to position [339, 0]
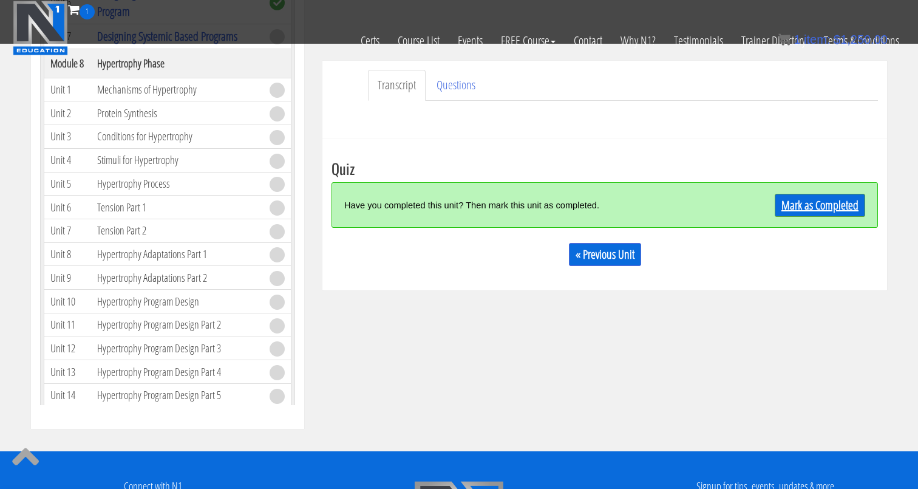
click at [796, 216] on link "Mark as Completed" at bounding box center [820, 205] width 90 height 23
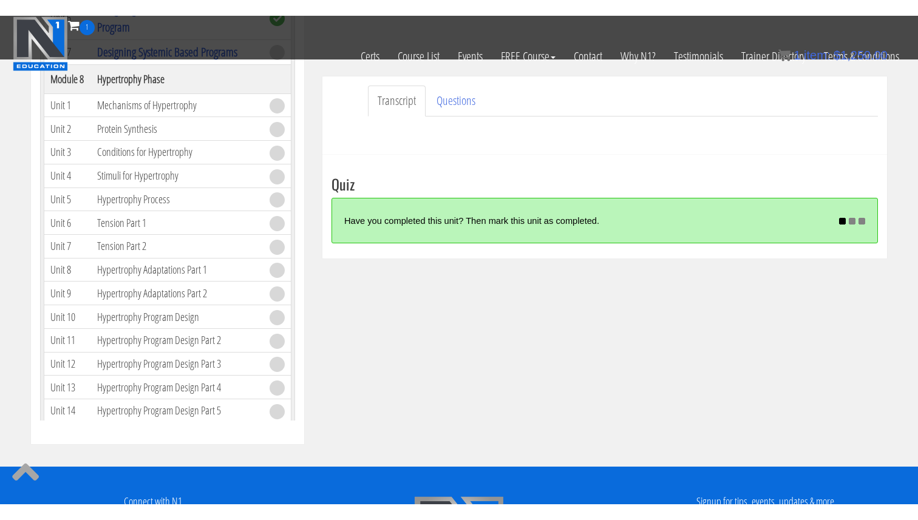
scroll to position [1398, 0]
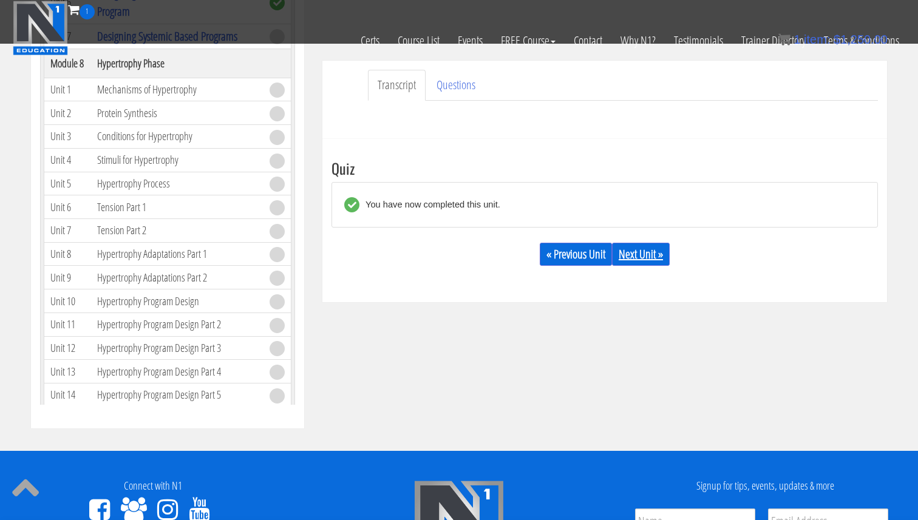
click at [642, 256] on link "Next Unit »" at bounding box center [641, 254] width 58 height 23
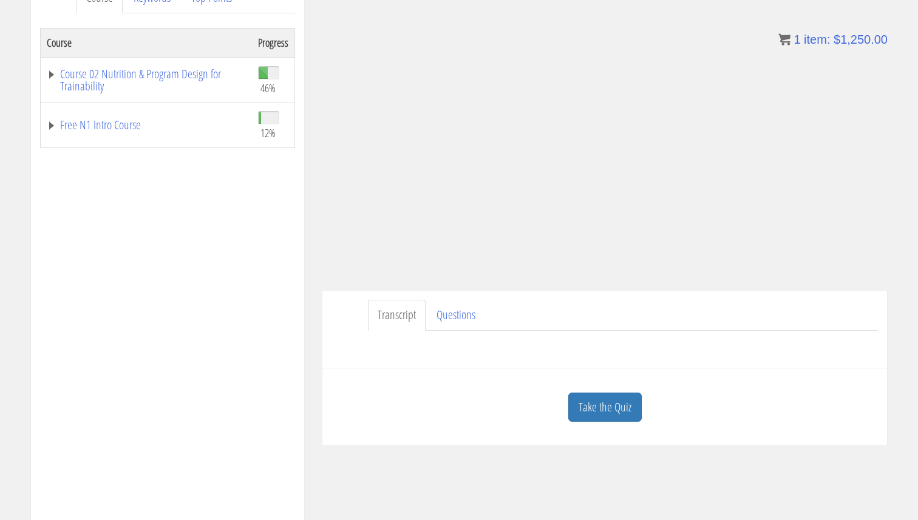
scroll to position [236, 0]
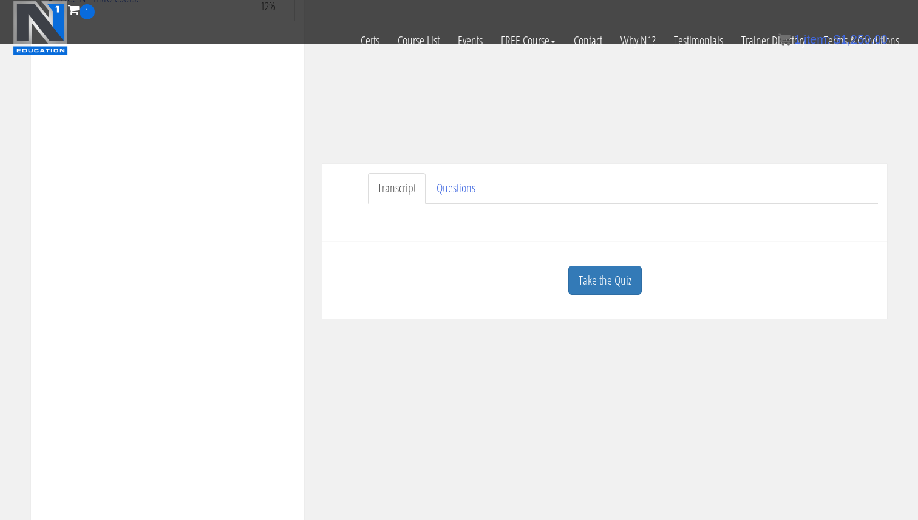
click at [417, 202] on link "Transcript" at bounding box center [397, 188] width 58 height 31
click at [416, 196] on link "Transcript" at bounding box center [397, 188] width 58 height 31
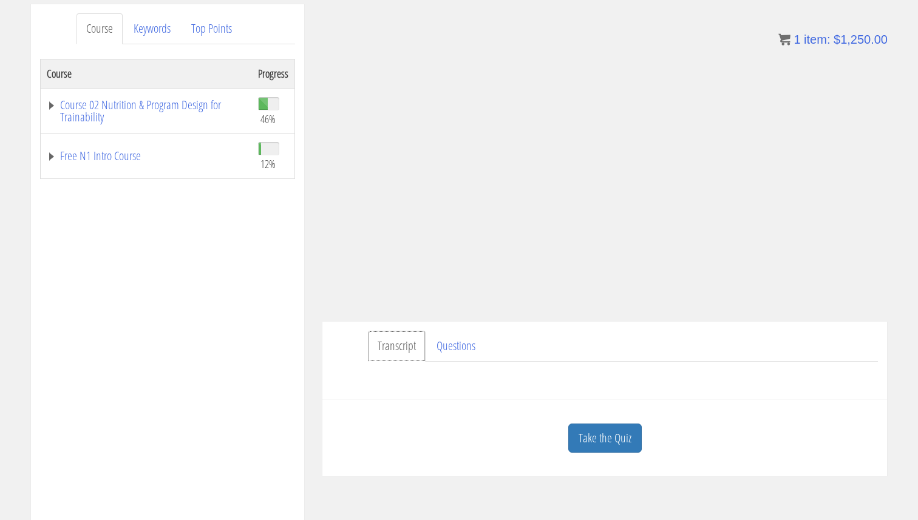
scroll to position [156, 0]
click at [94, 107] on link "Course 02 Nutrition & Program Design for Trainability" at bounding box center [146, 110] width 199 height 24
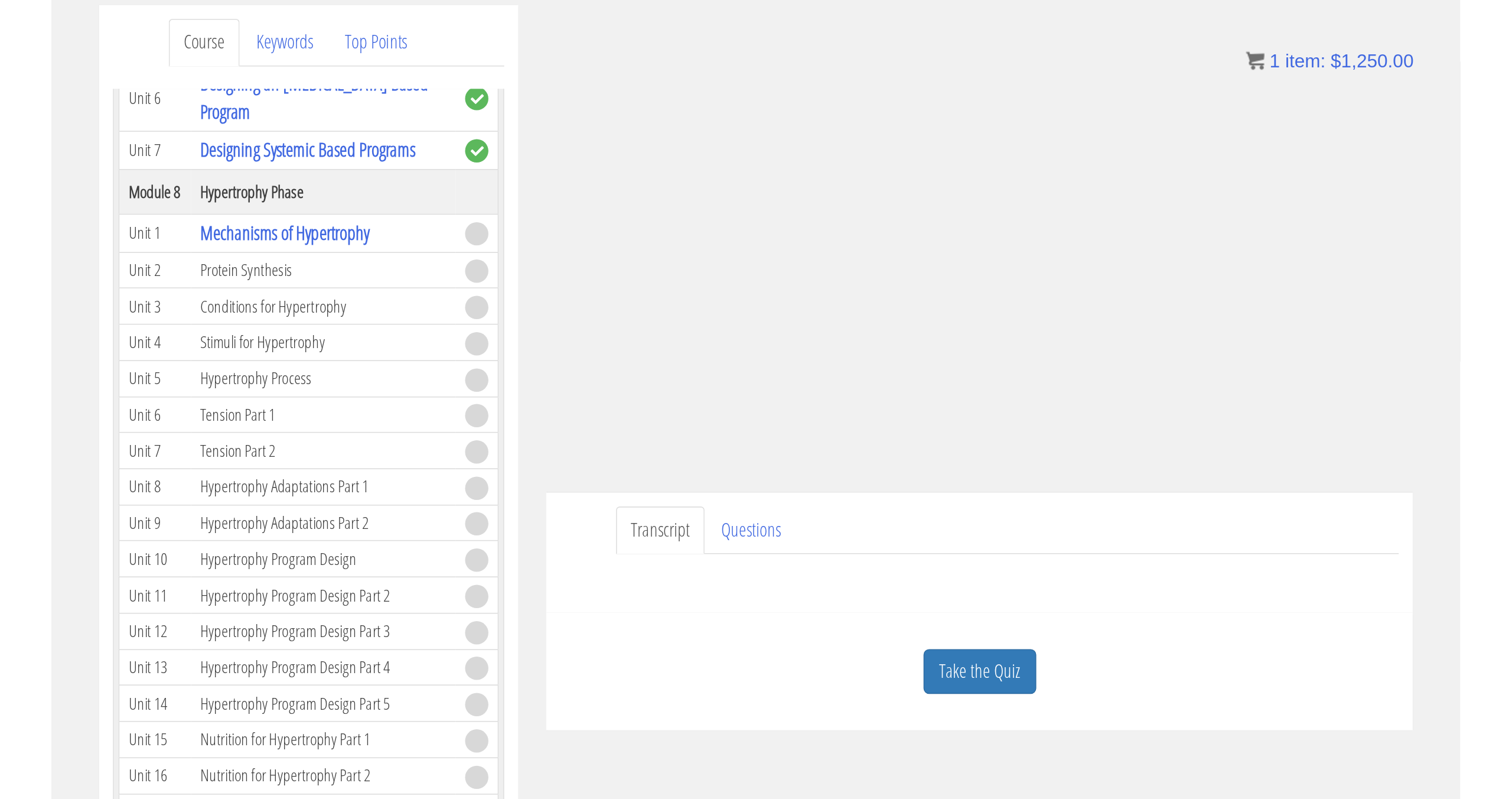
scroll to position [136, 0]
